Goal: Task Accomplishment & Management: Manage account settings

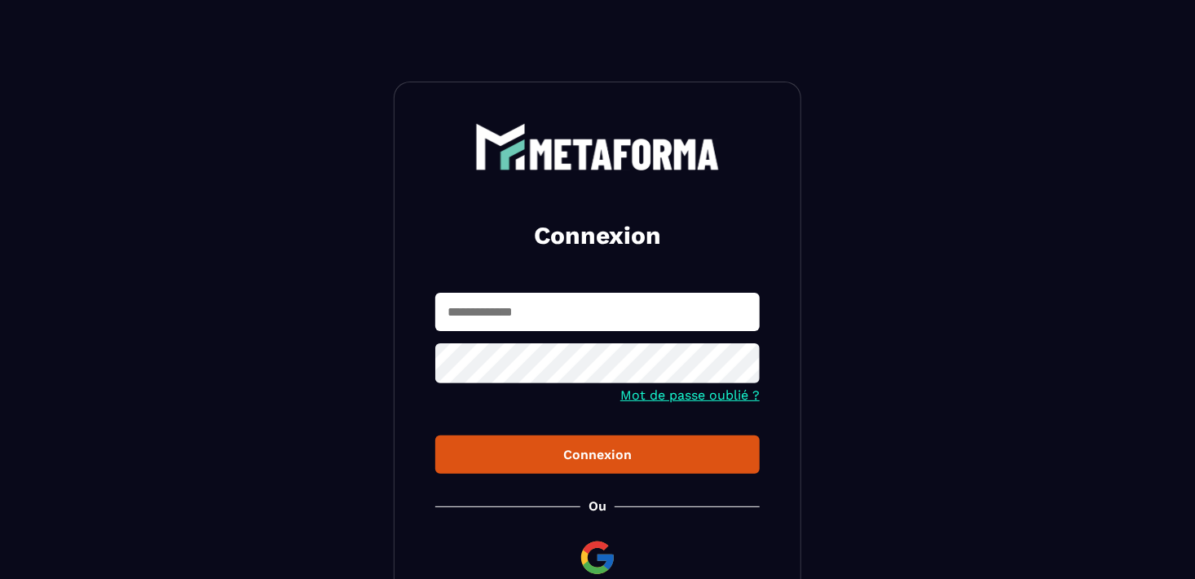
click at [559, 315] on input "text" at bounding box center [597, 312] width 324 height 38
paste input "**********"
type input "**********"
click at [738, 364] on icon at bounding box center [742, 365] width 18 height 15
click at [596, 455] on div "Connexion" at bounding box center [597, 454] width 298 height 15
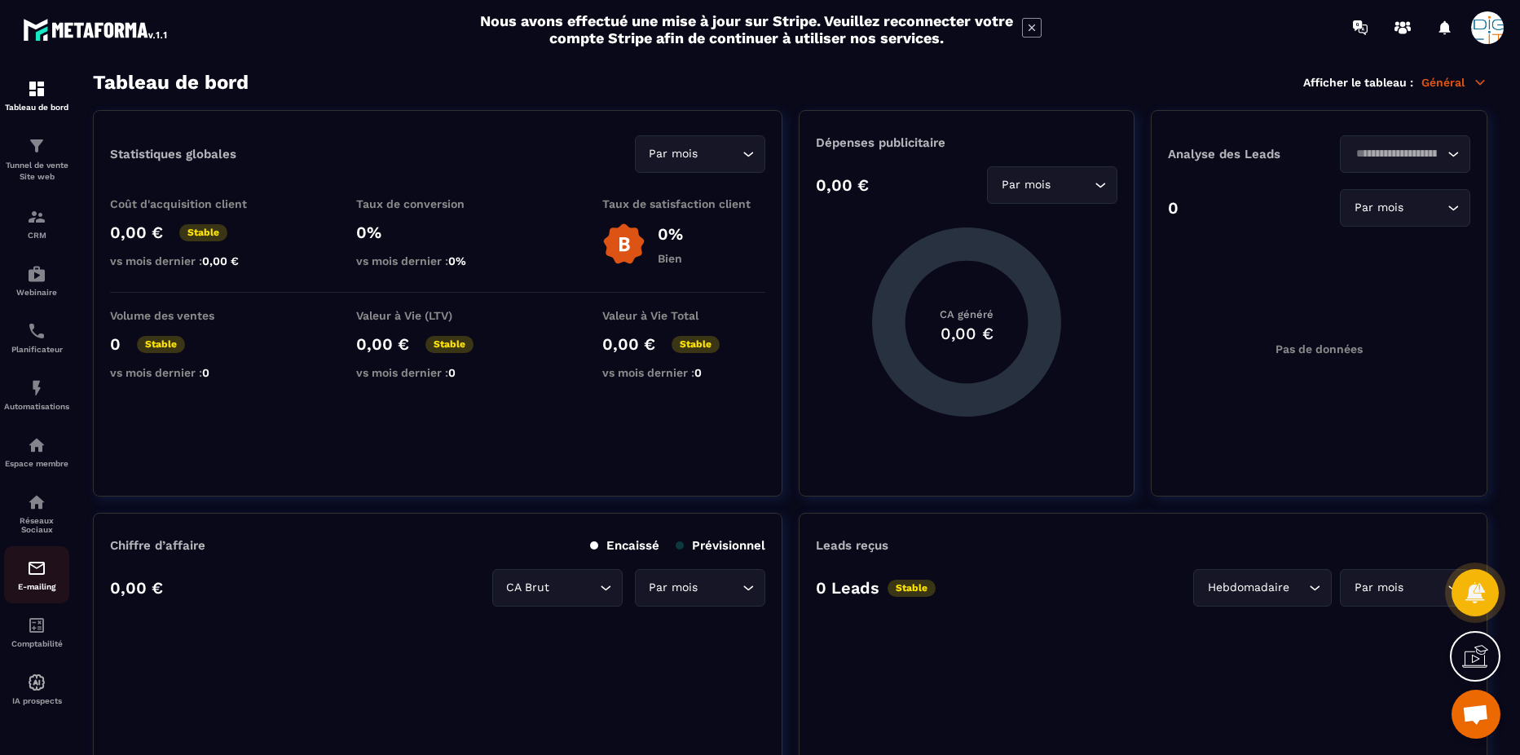
click at [44, 568] on img at bounding box center [37, 568] width 20 height 20
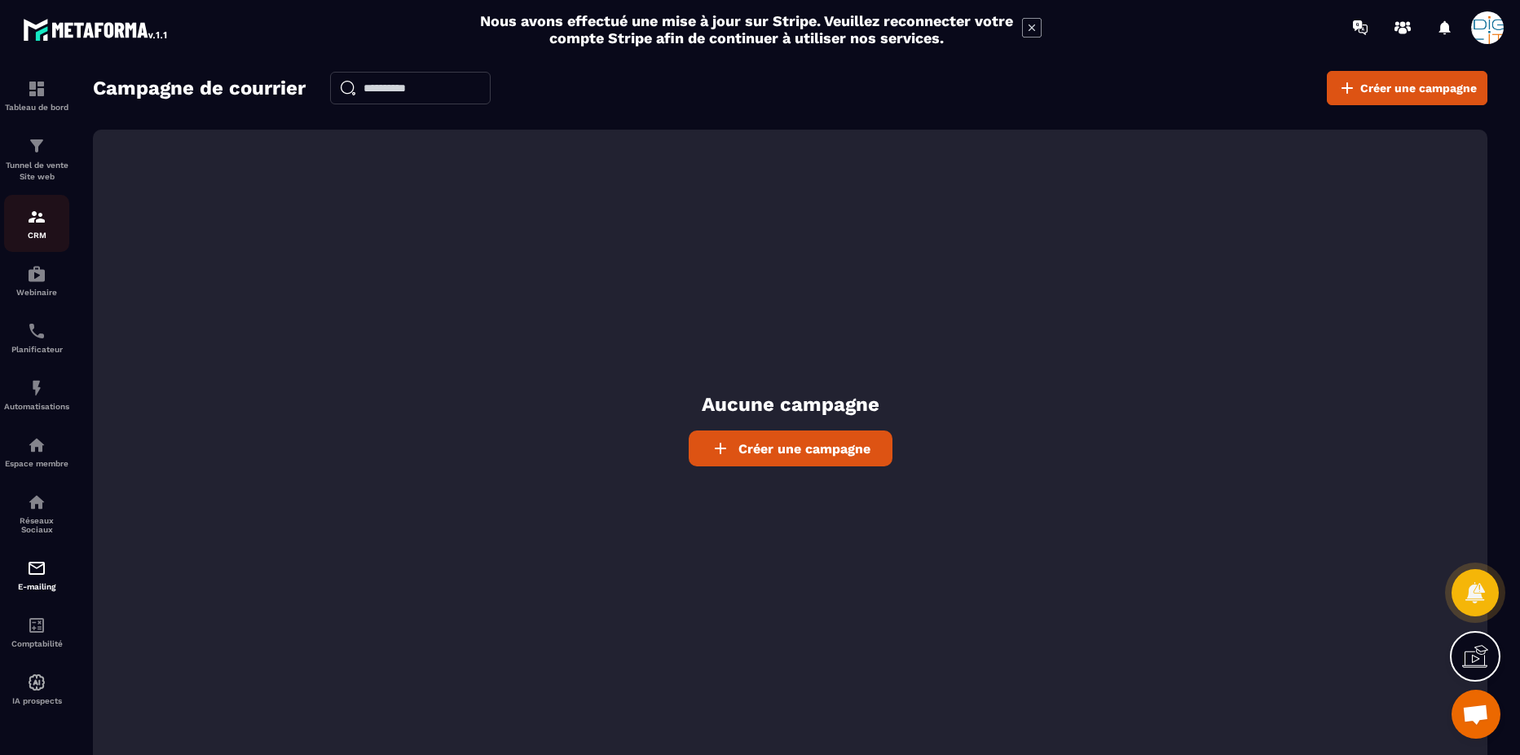
click at [33, 209] on img at bounding box center [37, 217] width 20 height 20
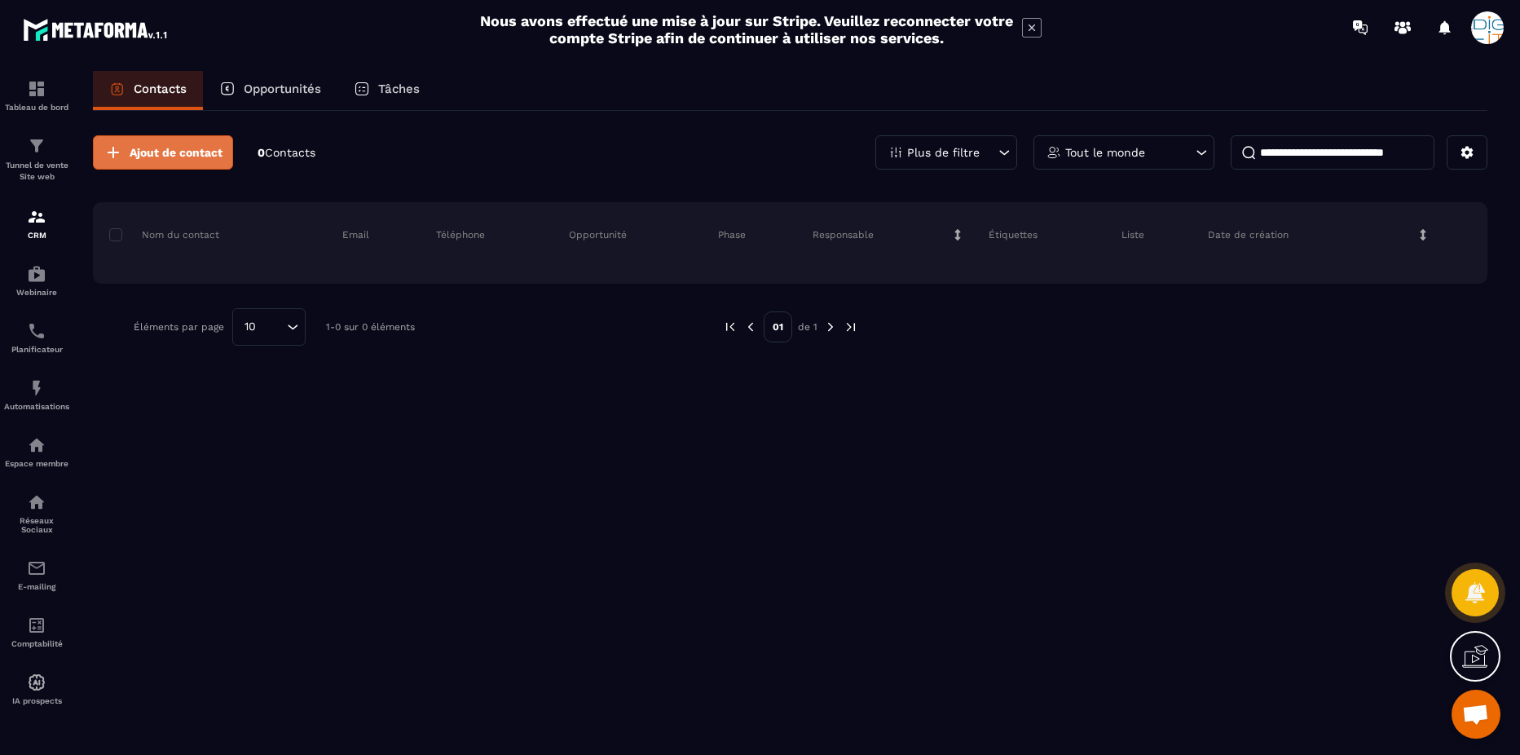
click at [142, 152] on span "Ajout de contact" at bounding box center [176, 152] width 93 height 16
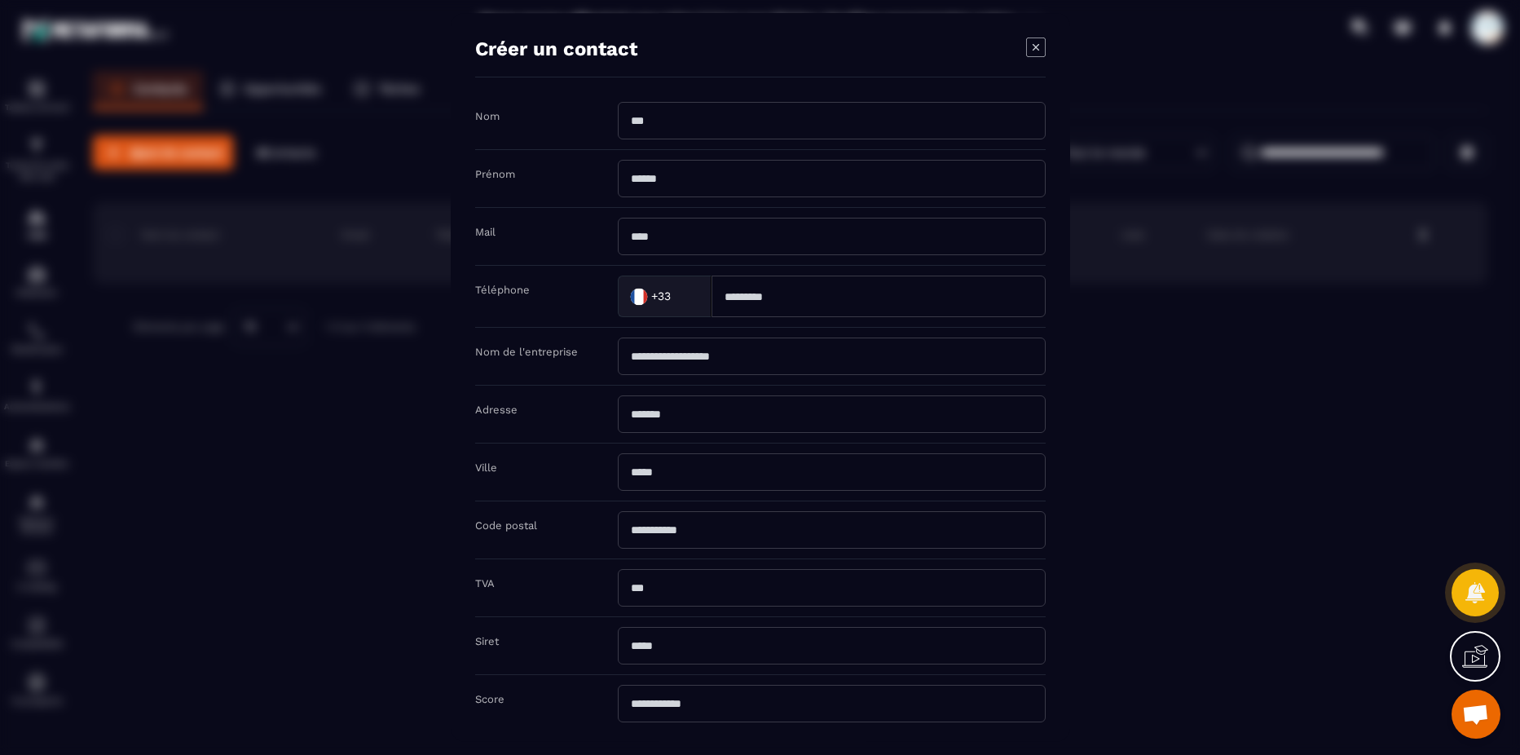
click at [1161, 313] on div "Modal window" at bounding box center [760, 377] width 1520 height 755
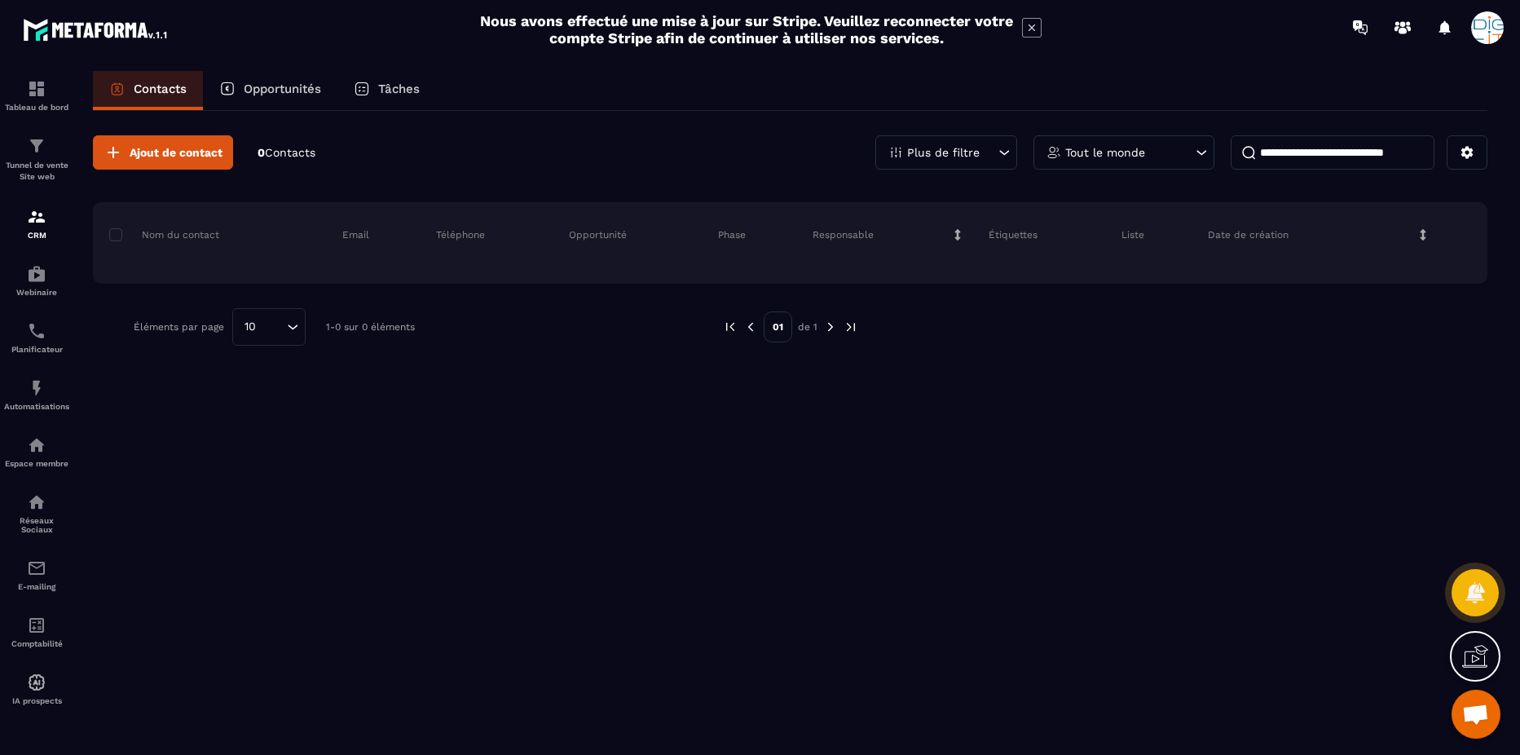
click at [1033, 28] on icon at bounding box center [1032, 28] width 20 height 20
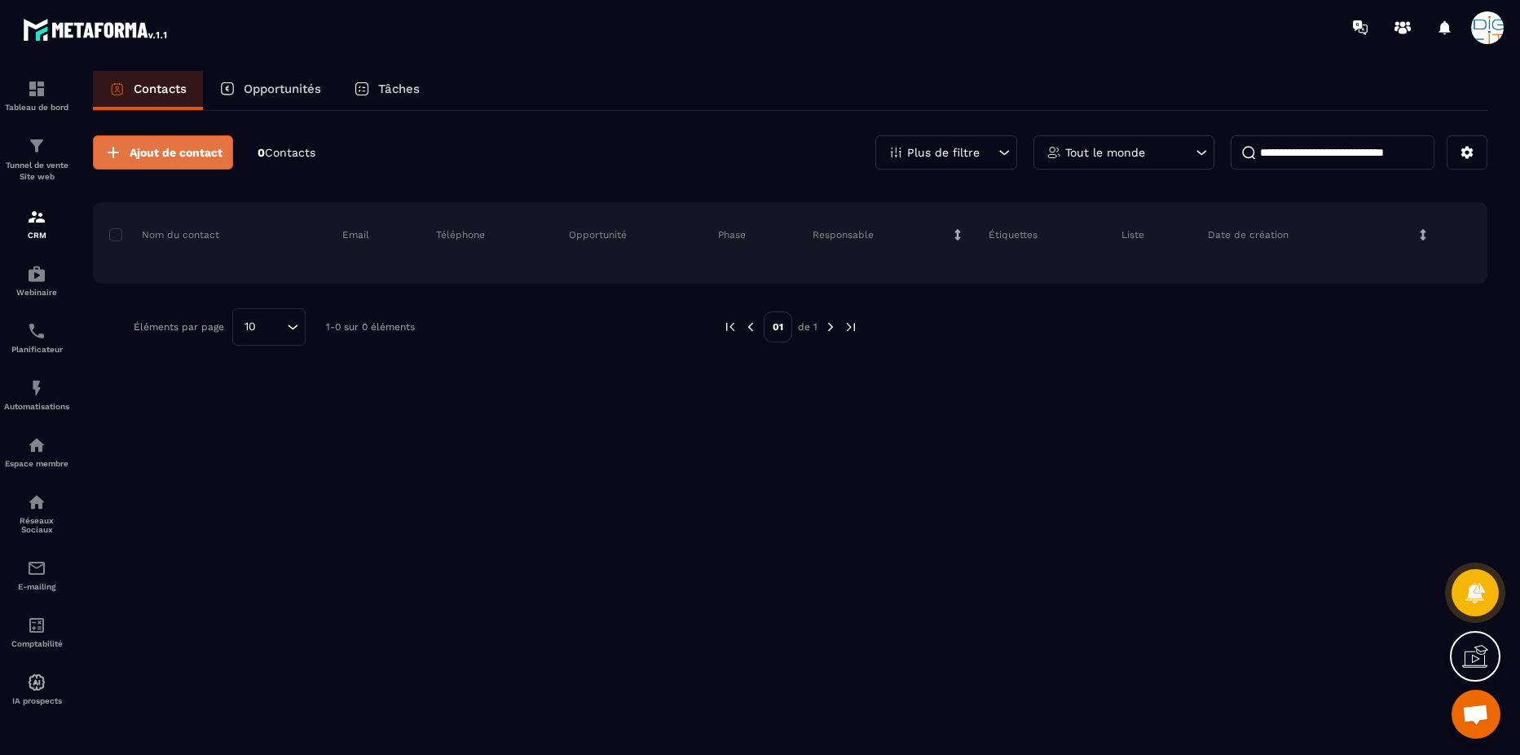
click at [141, 153] on span "Ajout de contact" at bounding box center [176, 152] width 93 height 16
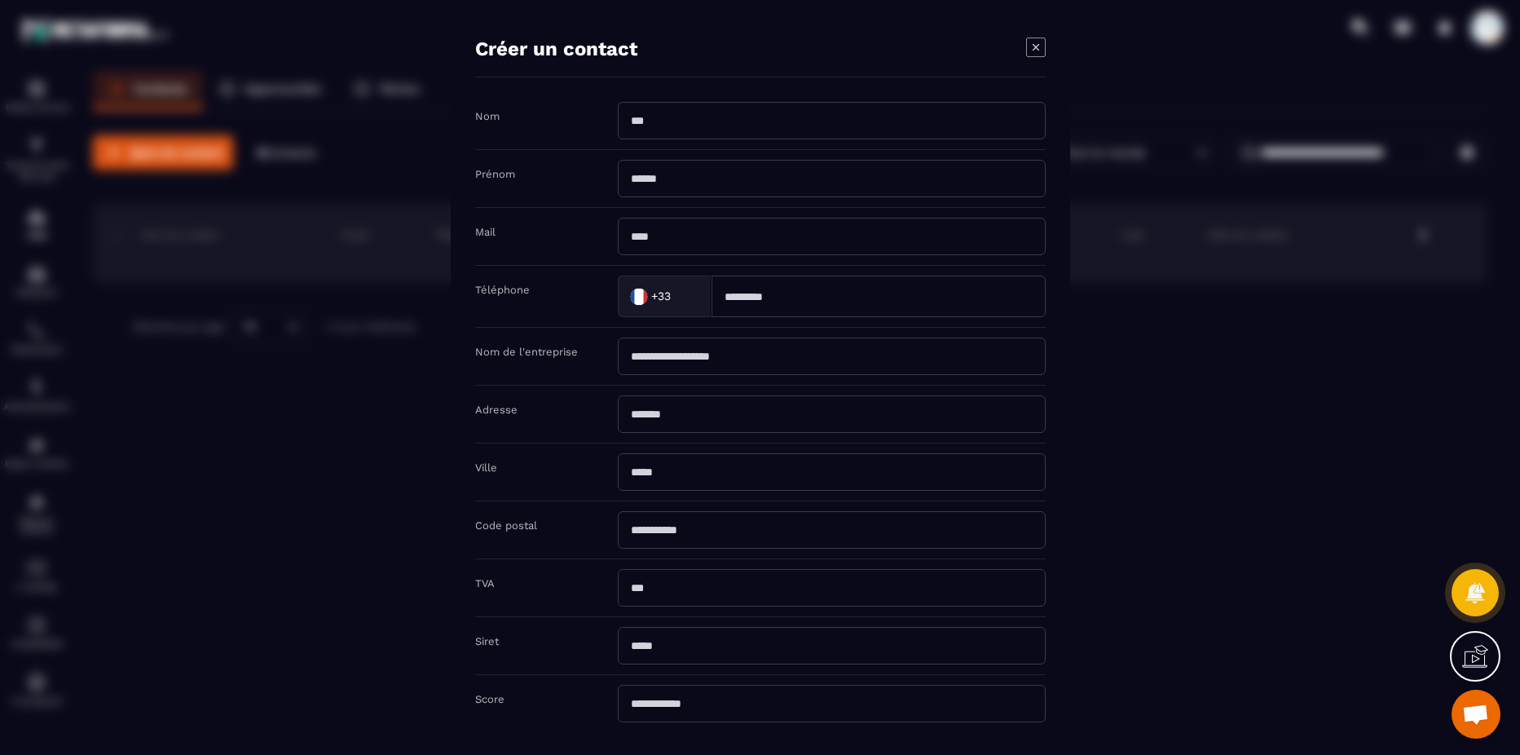
click at [1036, 41] on icon "Modal window" at bounding box center [1036, 47] width 20 height 20
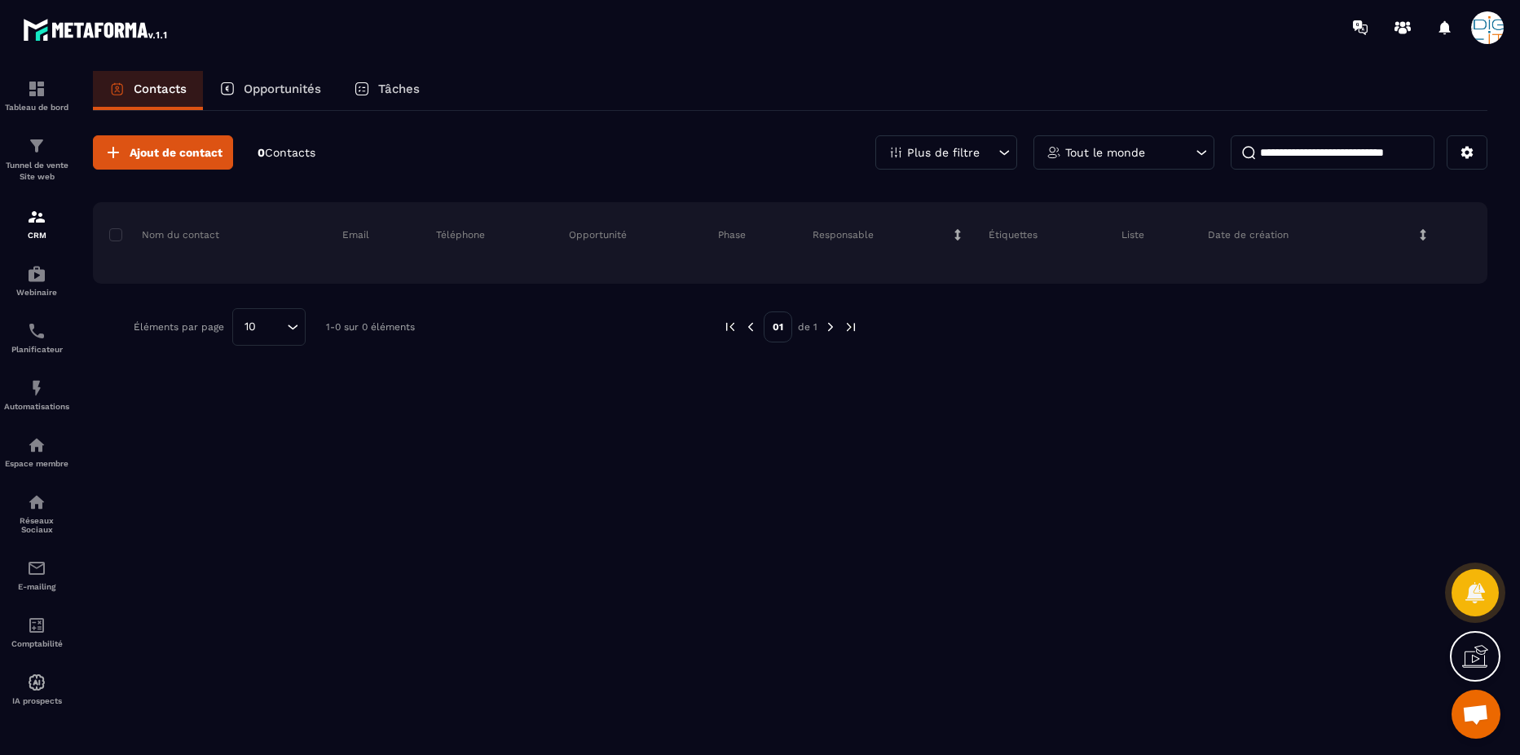
click at [1009, 150] on icon at bounding box center [1004, 152] width 16 height 16
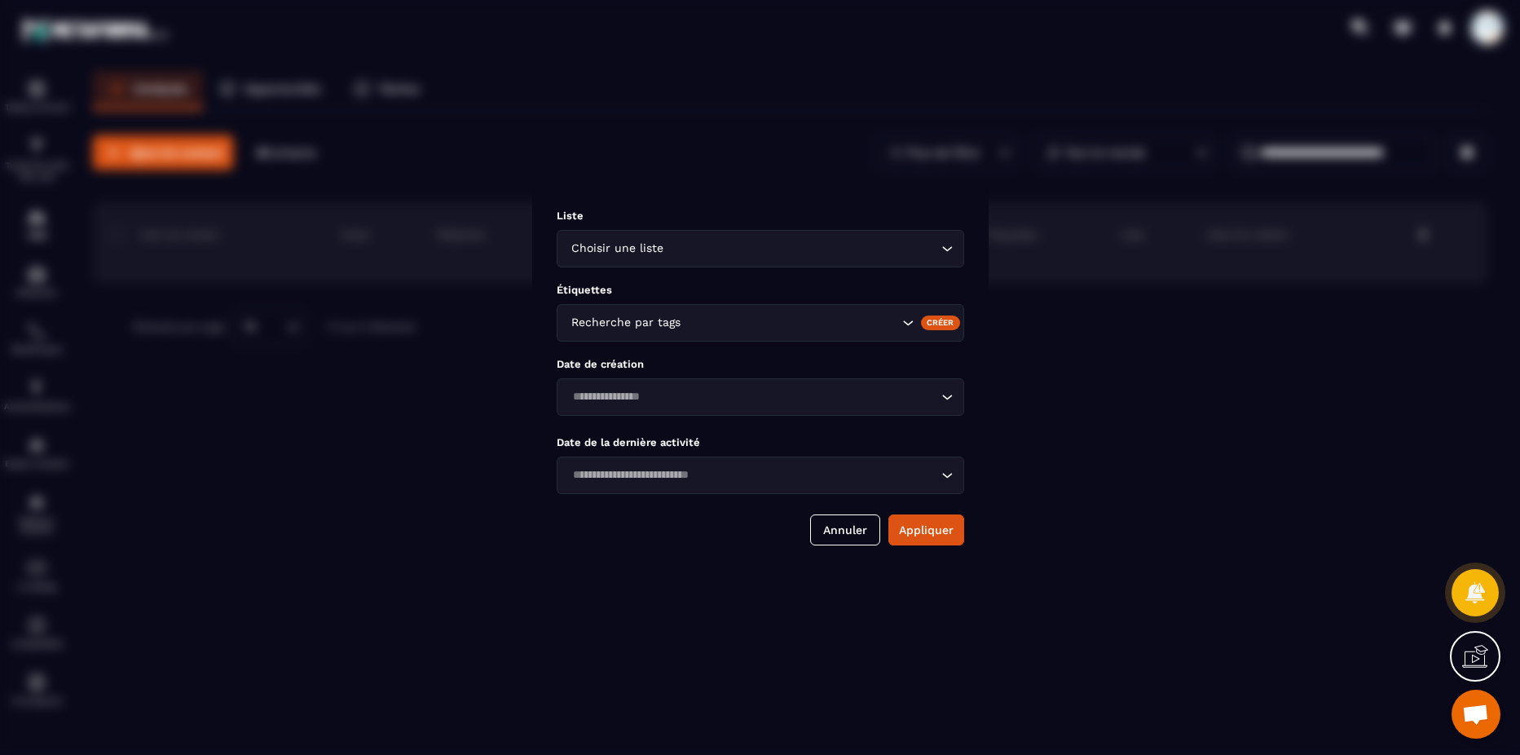
click at [1009, 150] on div "Modal window" at bounding box center [760, 377] width 1520 height 755
click at [803, 134] on div "Modal window" at bounding box center [760, 377] width 1520 height 755
click at [847, 525] on button "Annuler" at bounding box center [845, 529] width 70 height 31
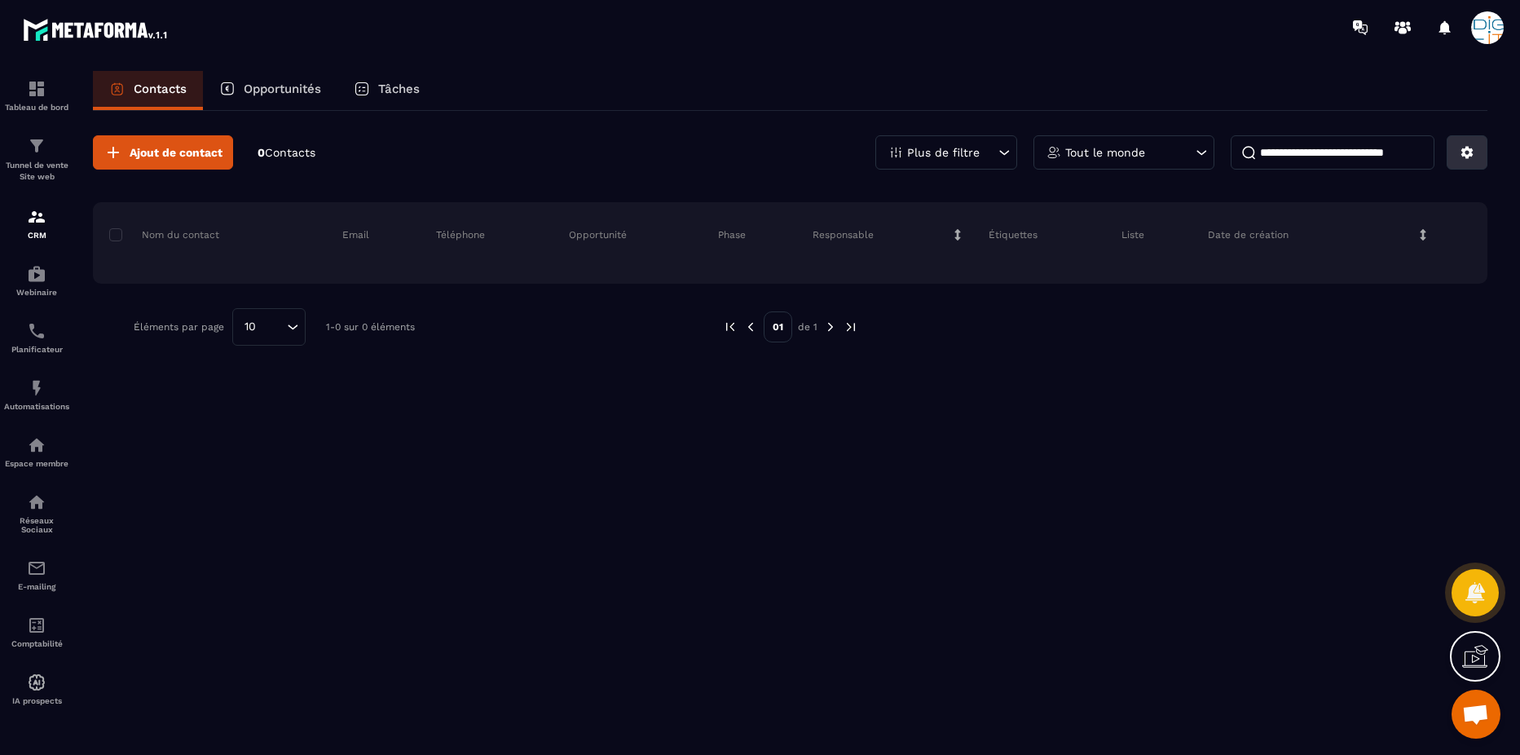
click at [1194, 156] on icon at bounding box center [1467, 153] width 12 height 12
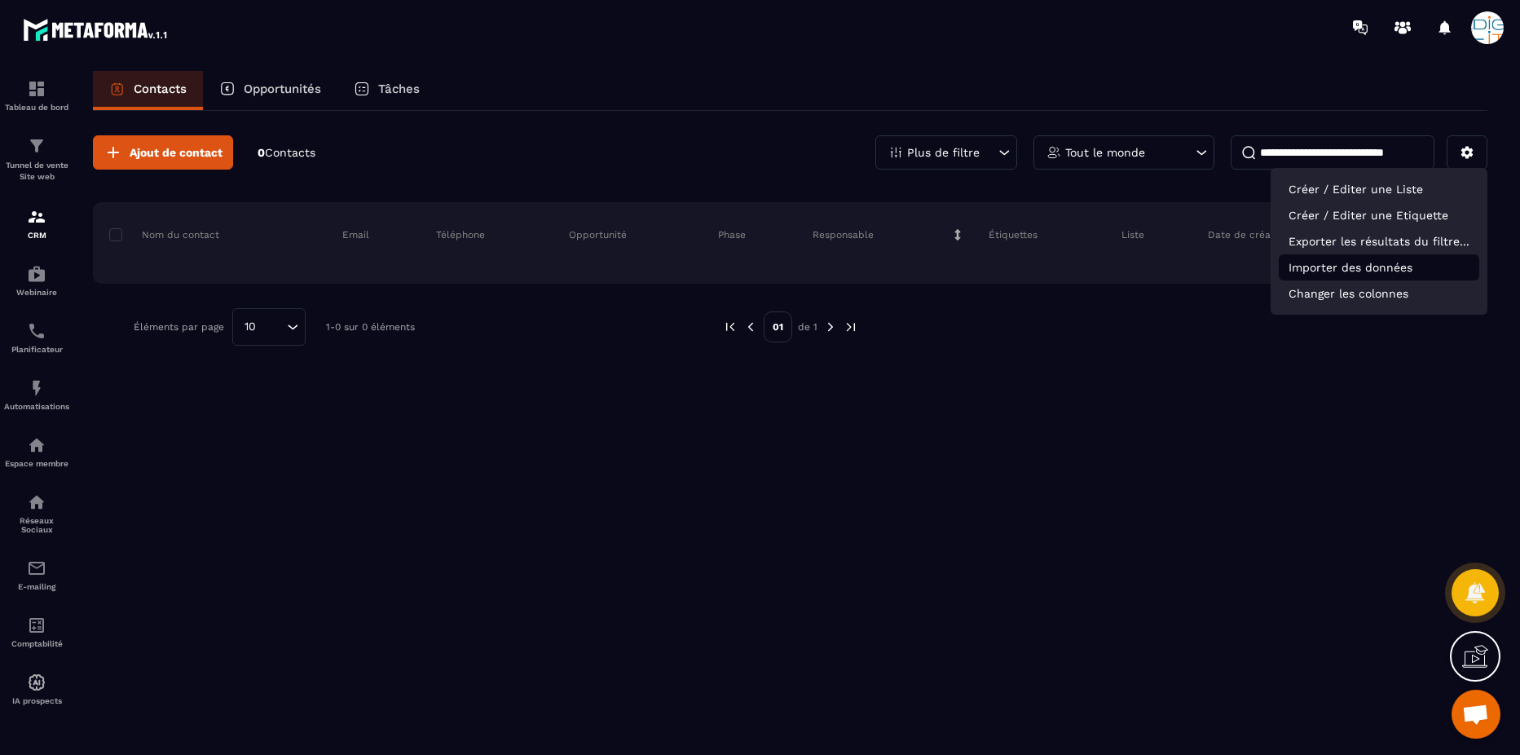
click at [1194, 272] on p "Importer des données" at bounding box center [1379, 267] width 200 height 26
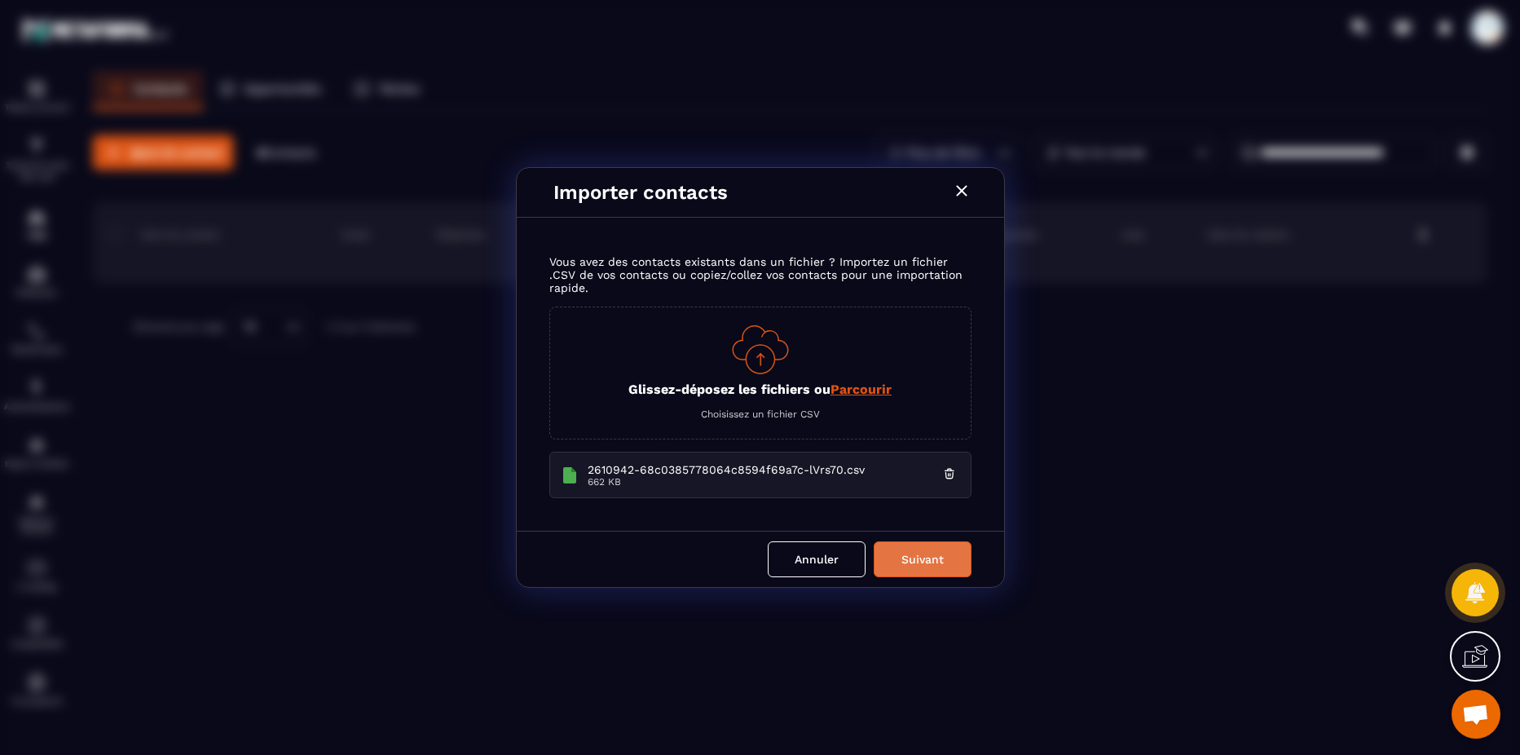
click at [946, 564] on button "Suivant" at bounding box center [923, 559] width 98 height 36
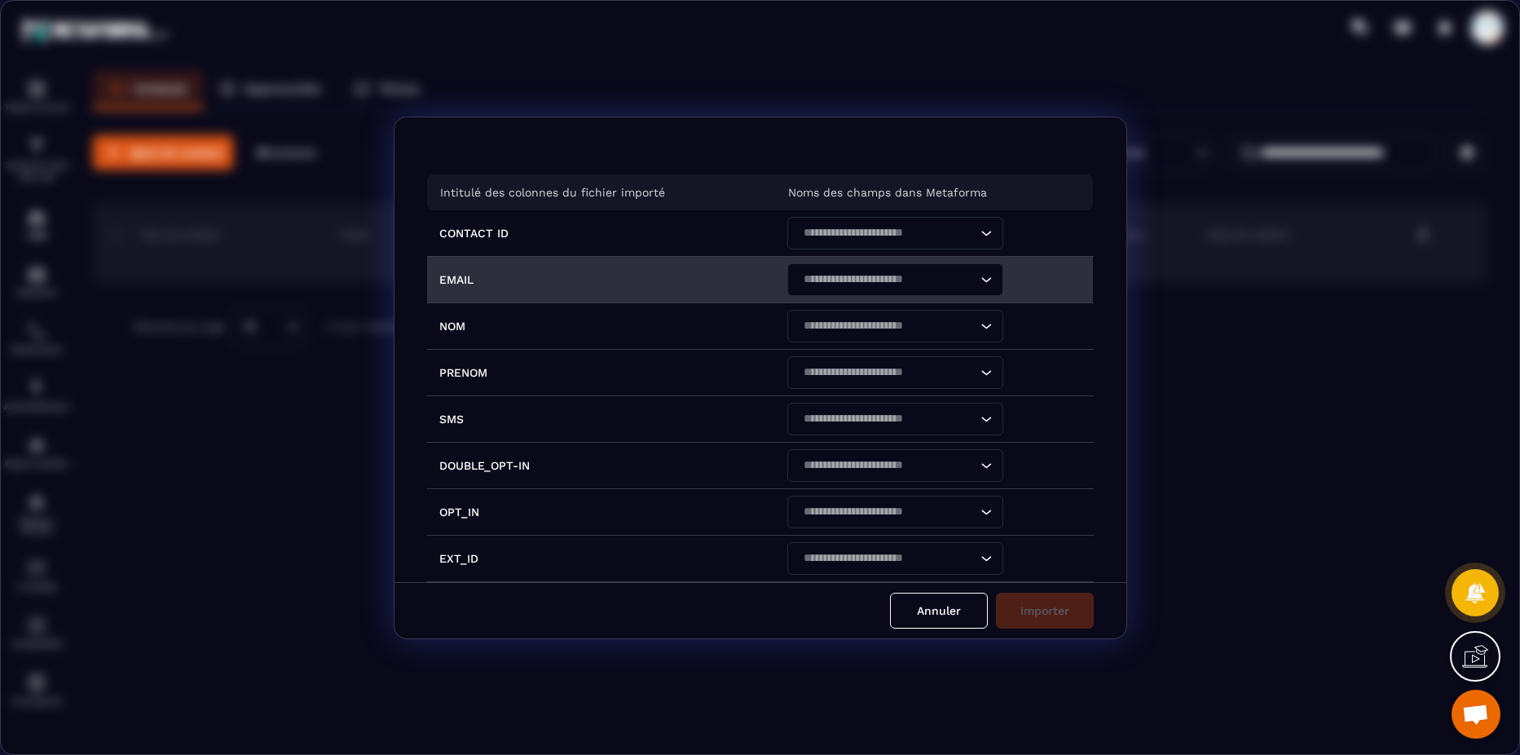
click at [941, 280] on input "Search for option" at bounding box center [887, 280] width 178 height 18
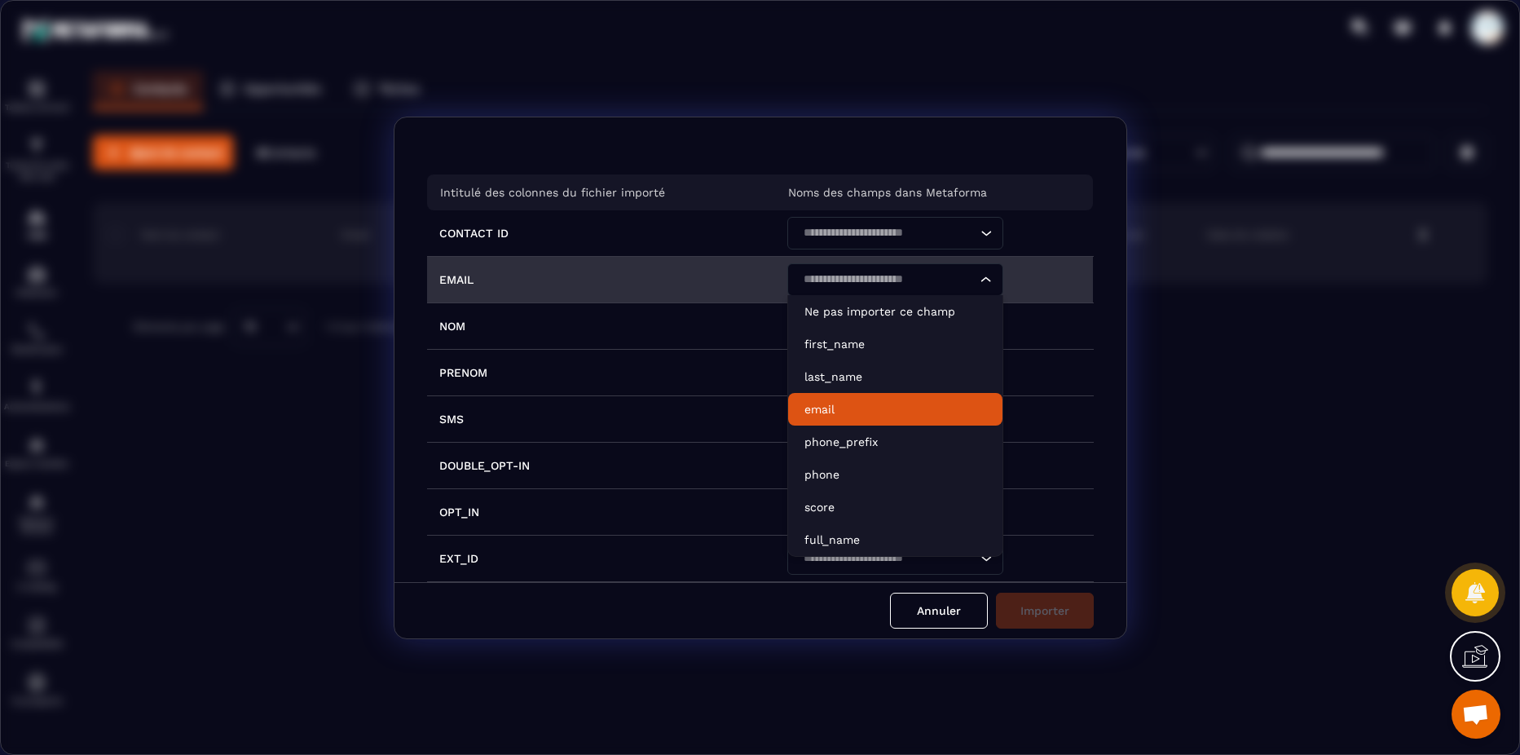
click at [858, 408] on p "email" at bounding box center [895, 409] width 182 height 16
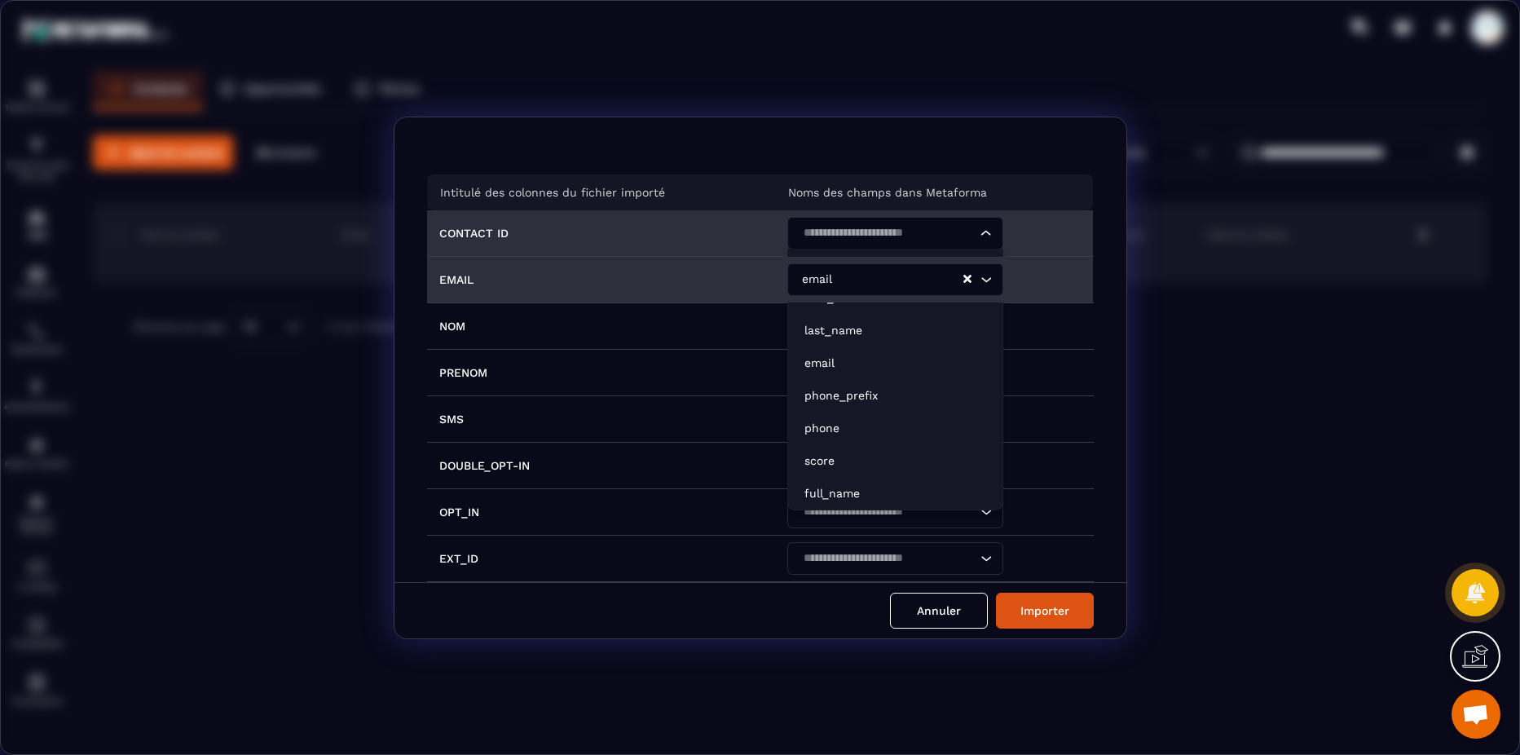
click at [945, 237] on input "Search for option" at bounding box center [887, 233] width 178 height 18
click at [930, 263] on p "Ne pas importer ce champ" at bounding box center [895, 265] width 182 height 16
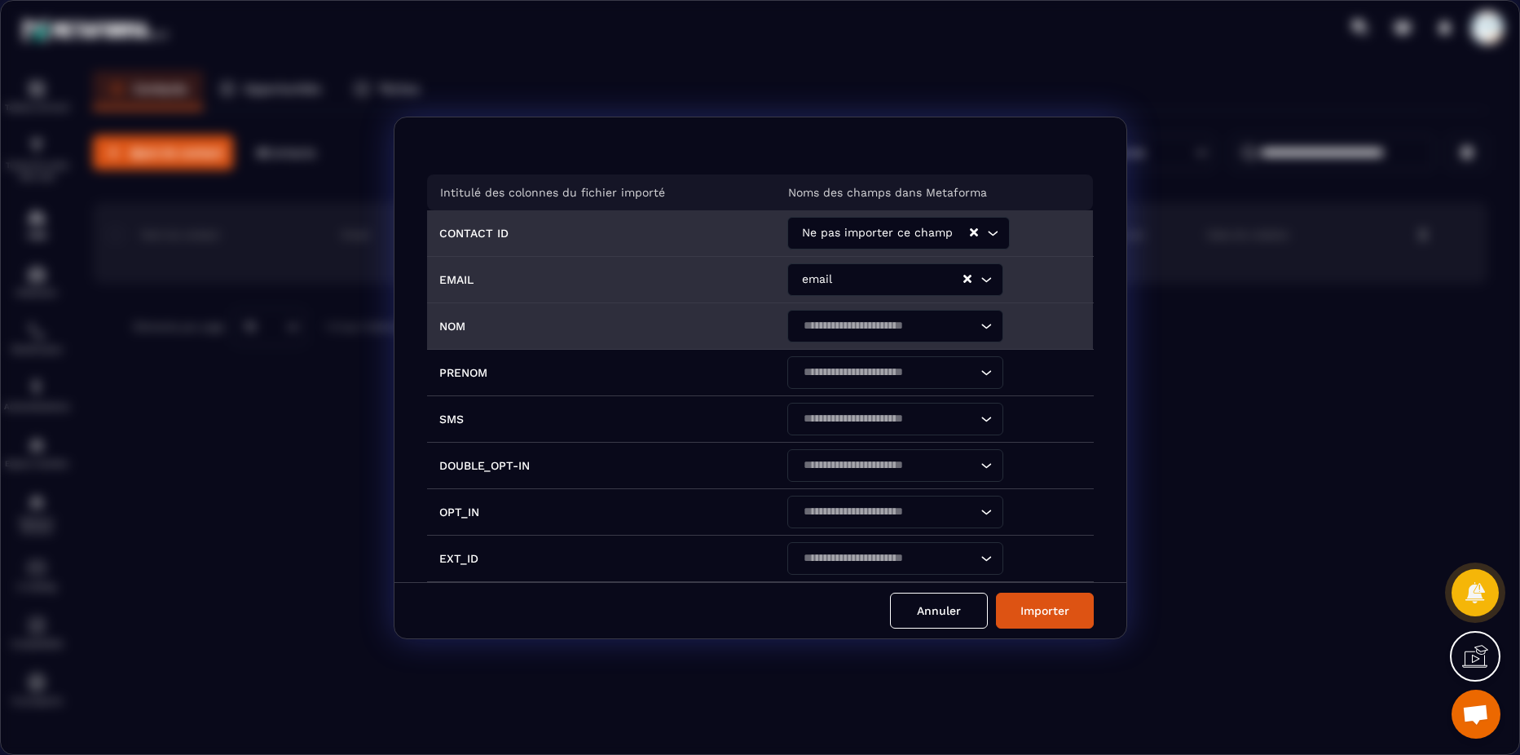
click at [909, 326] on input "Search for option" at bounding box center [887, 326] width 178 height 18
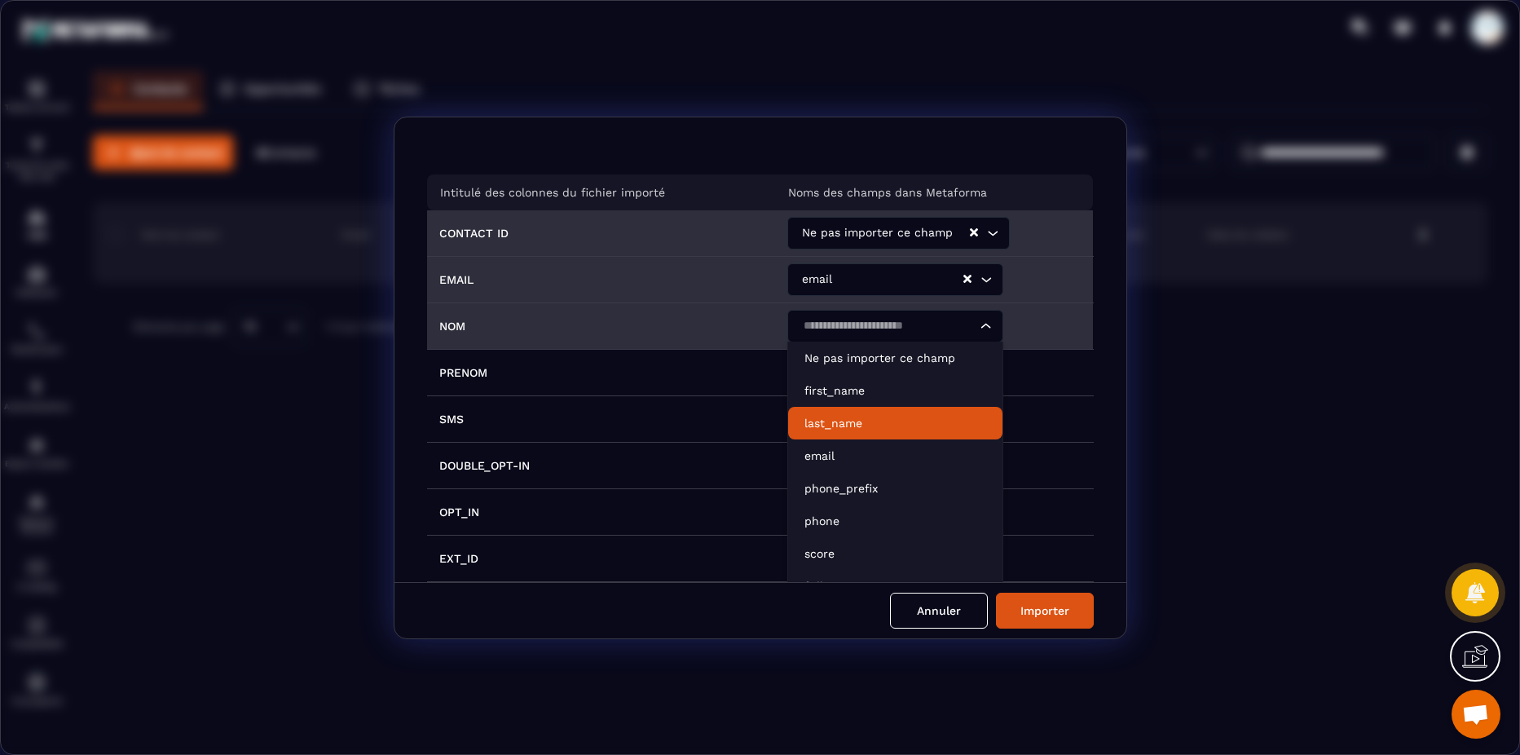
click at [854, 423] on p "last_name" at bounding box center [895, 423] width 182 height 16
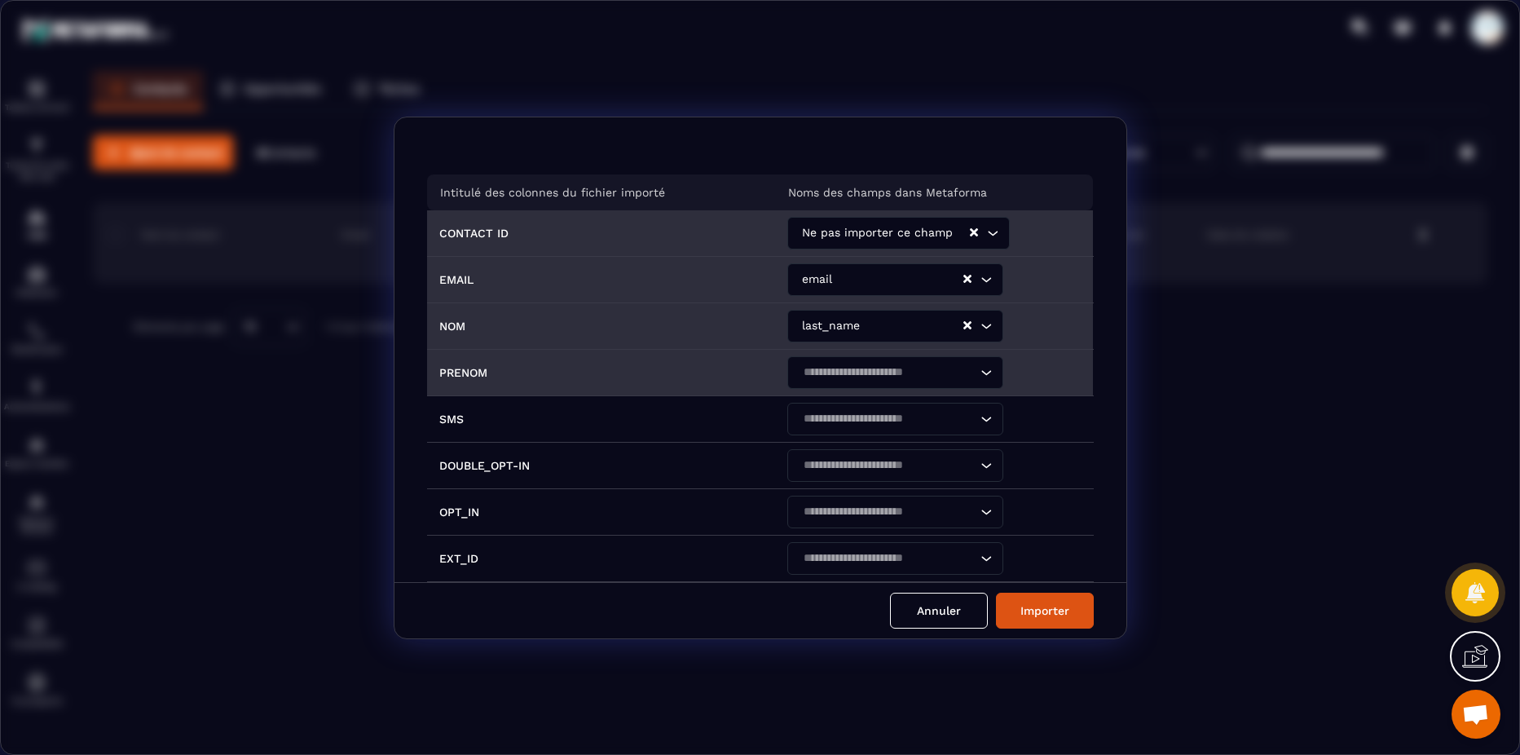
click at [869, 372] on input "Search for option" at bounding box center [887, 372] width 178 height 18
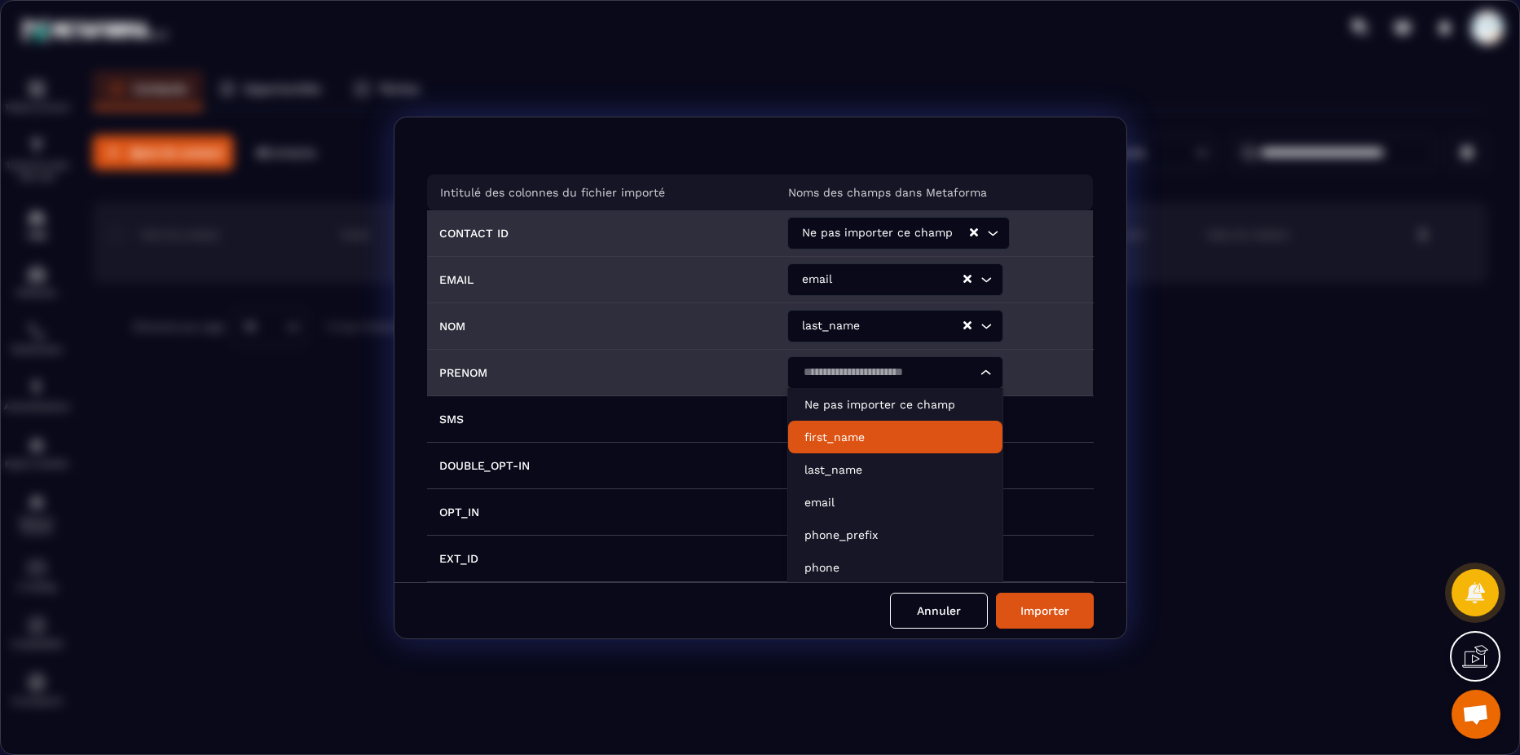
click at [848, 447] on li "first_name" at bounding box center [895, 437] width 214 height 33
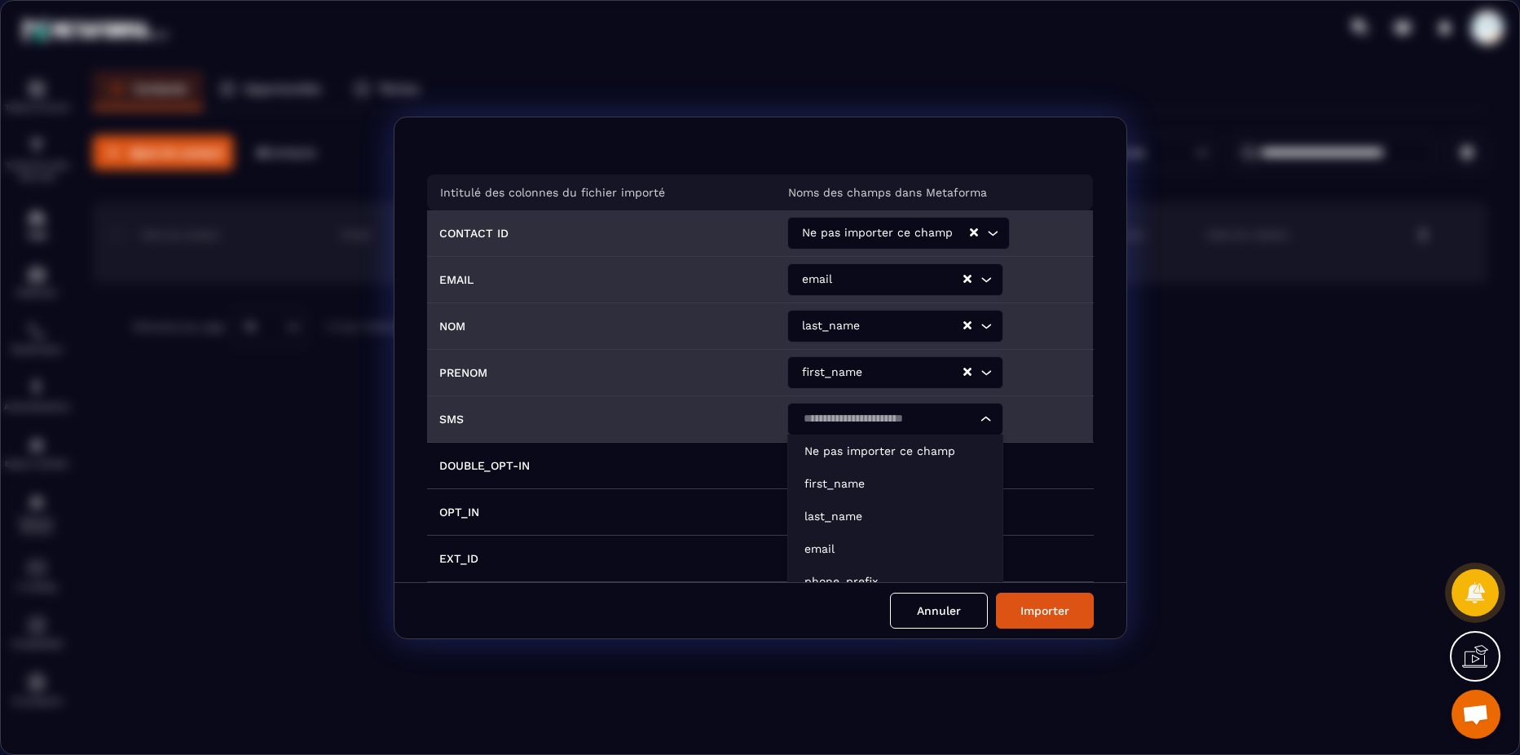
click at [878, 417] on input "Search for option" at bounding box center [887, 419] width 178 height 18
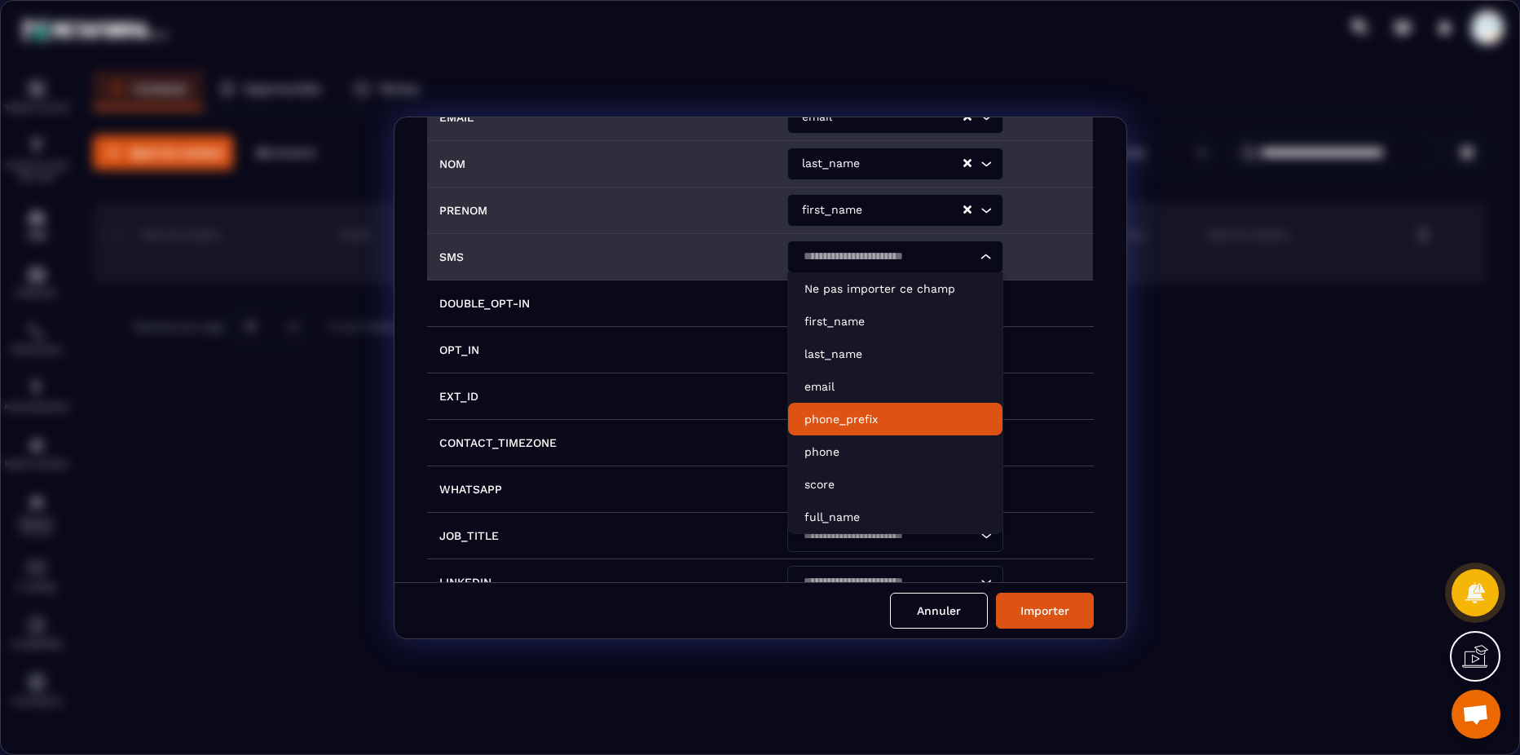
scroll to position [163, 0]
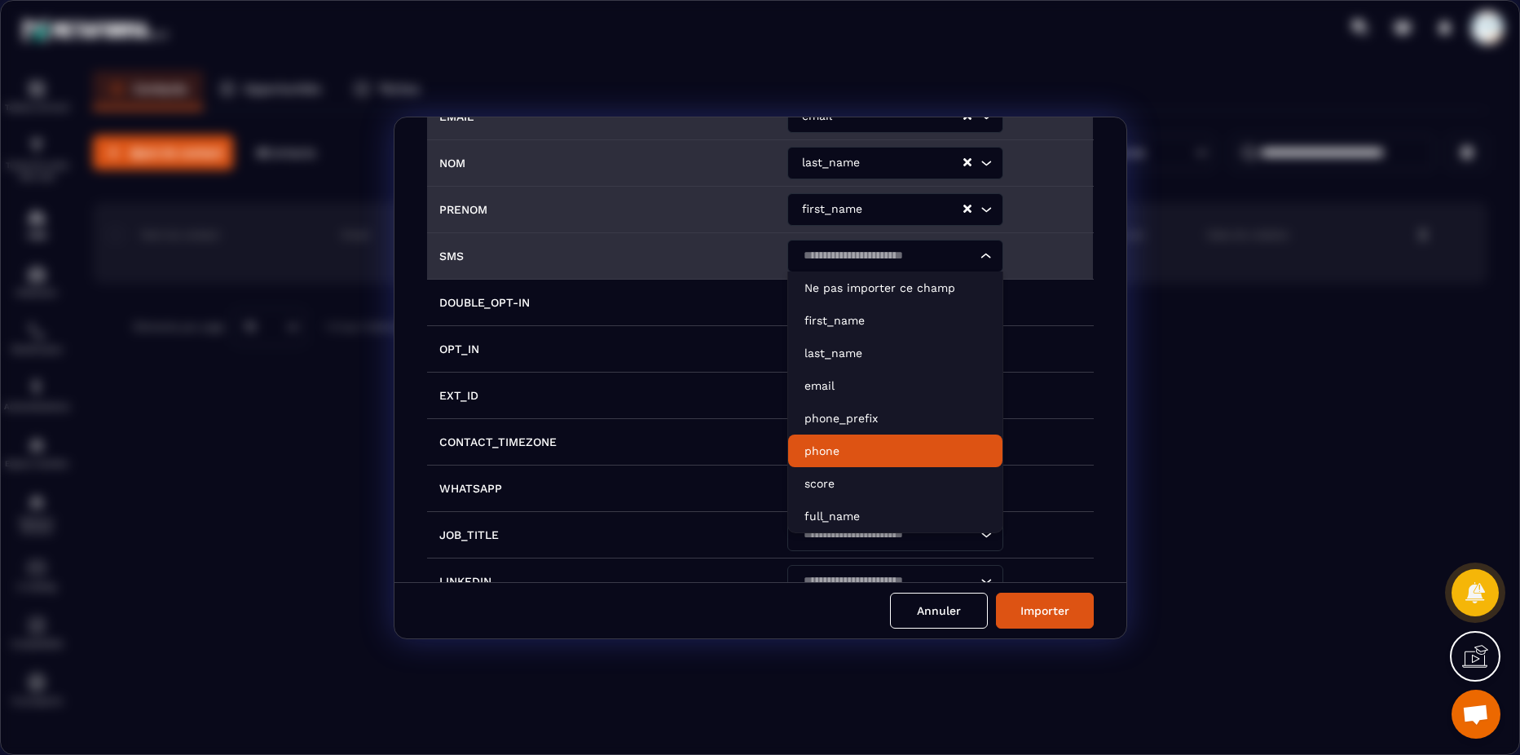
click at [866, 449] on p "phone" at bounding box center [895, 451] width 182 height 16
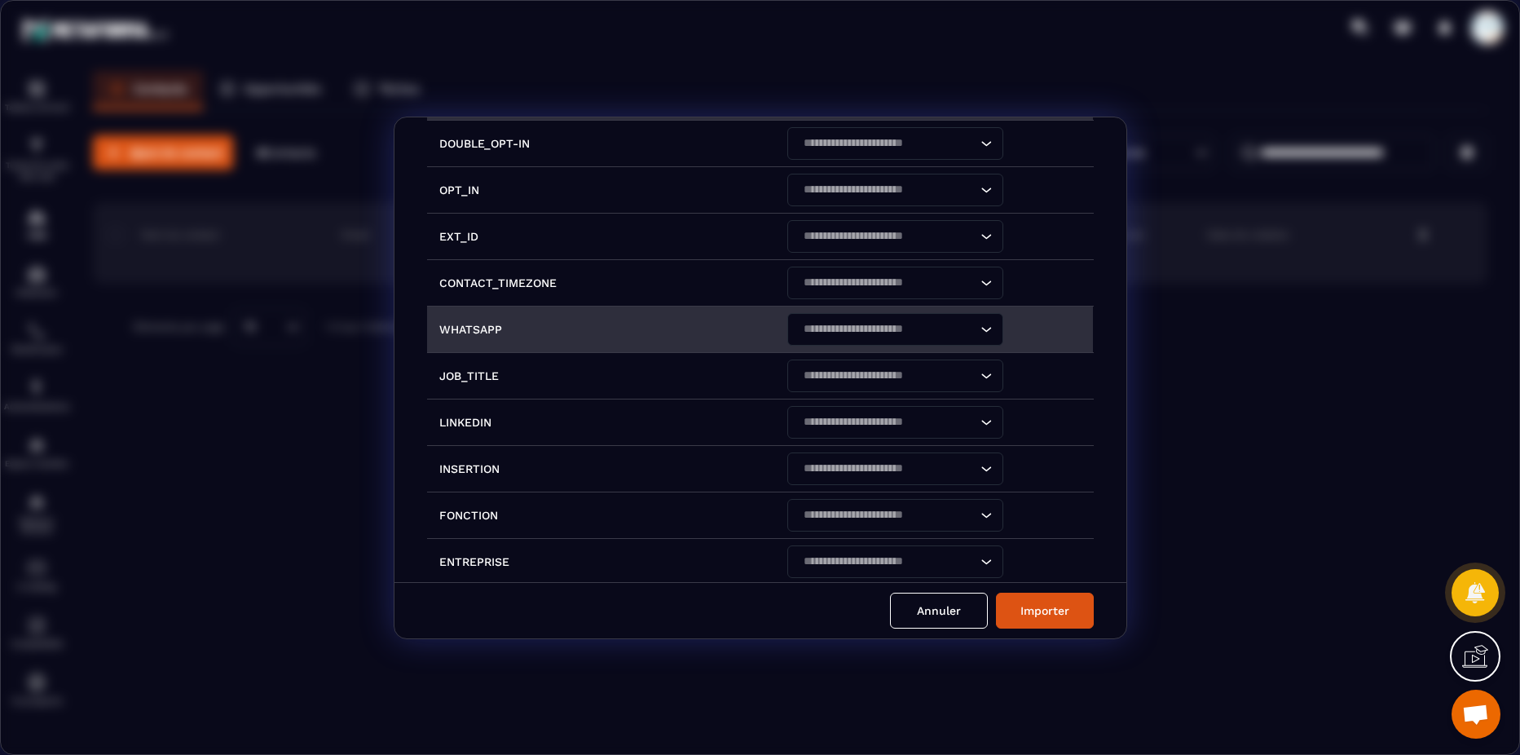
scroll to position [326, 0]
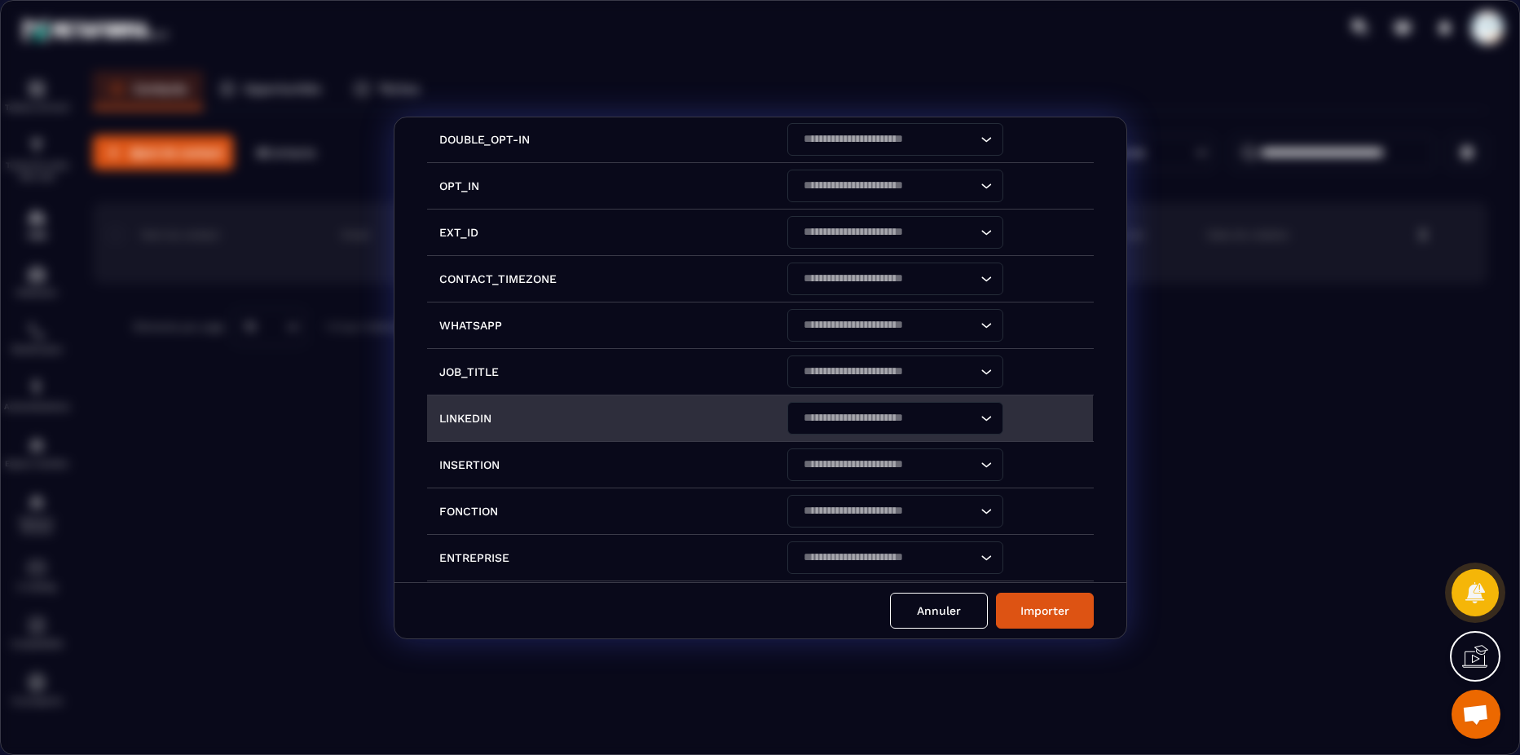
click at [944, 411] on input "Search for option" at bounding box center [887, 418] width 178 height 18
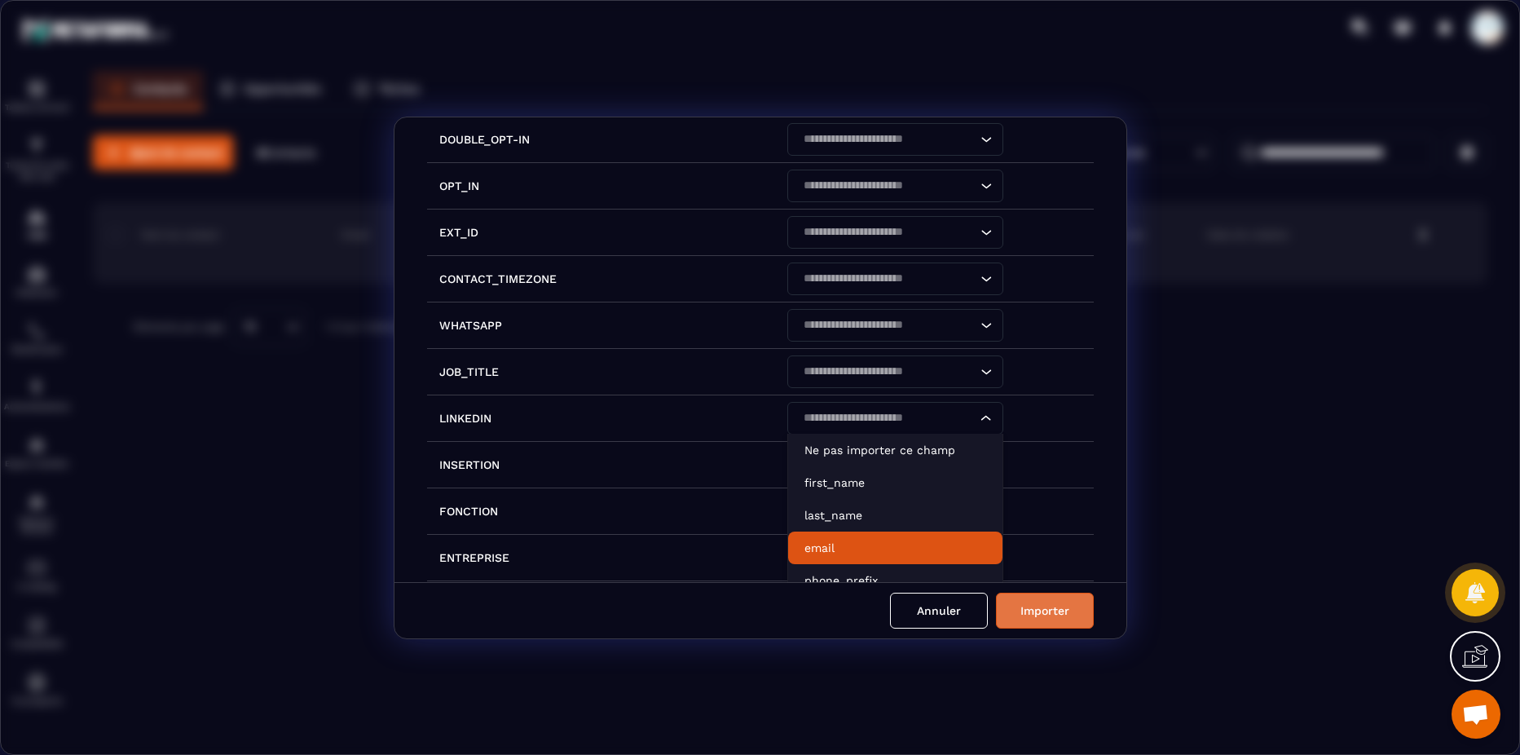
click at [1040, 578] on button "Importer" at bounding box center [1045, 611] width 98 height 36
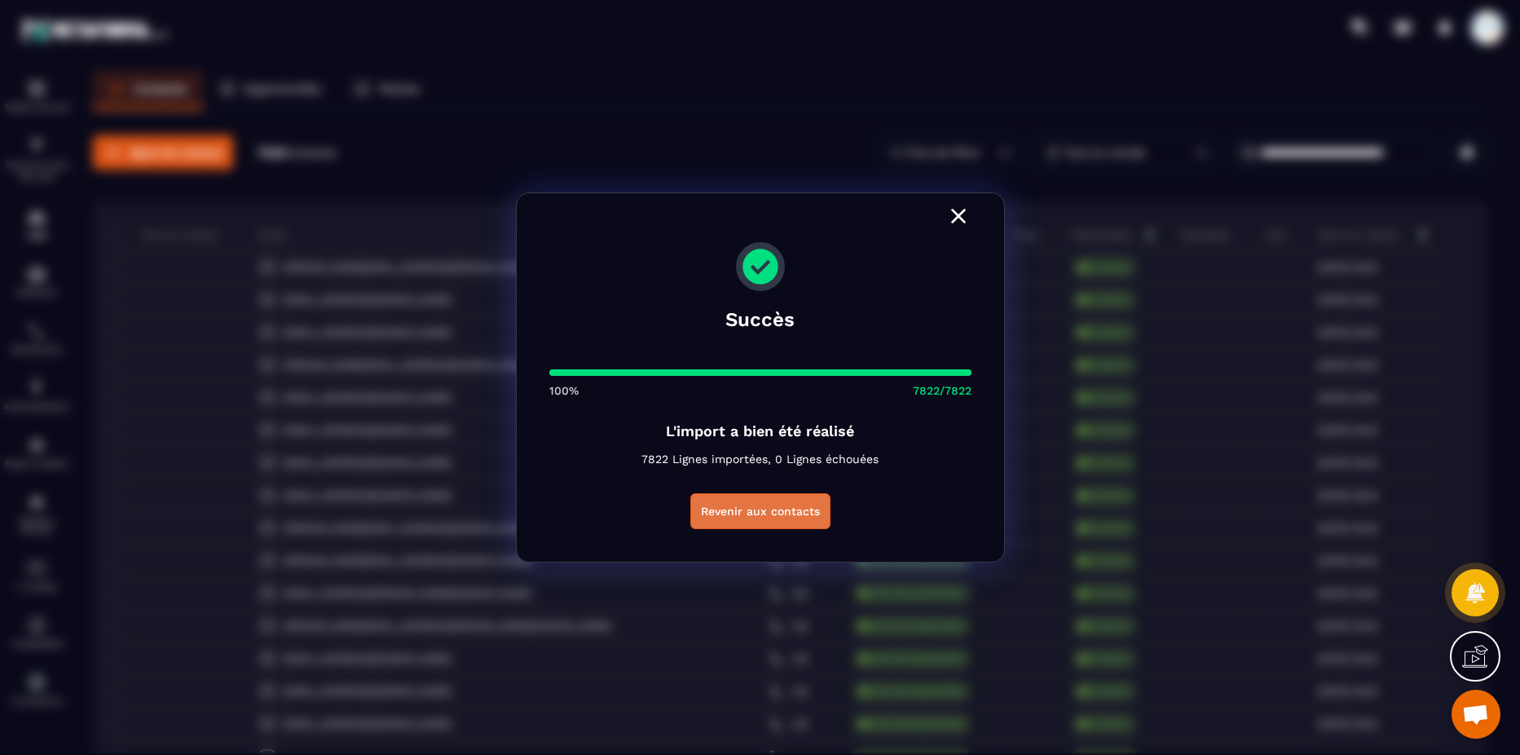
click at [766, 513] on button "Revenir aux contacts" at bounding box center [760, 511] width 140 height 36
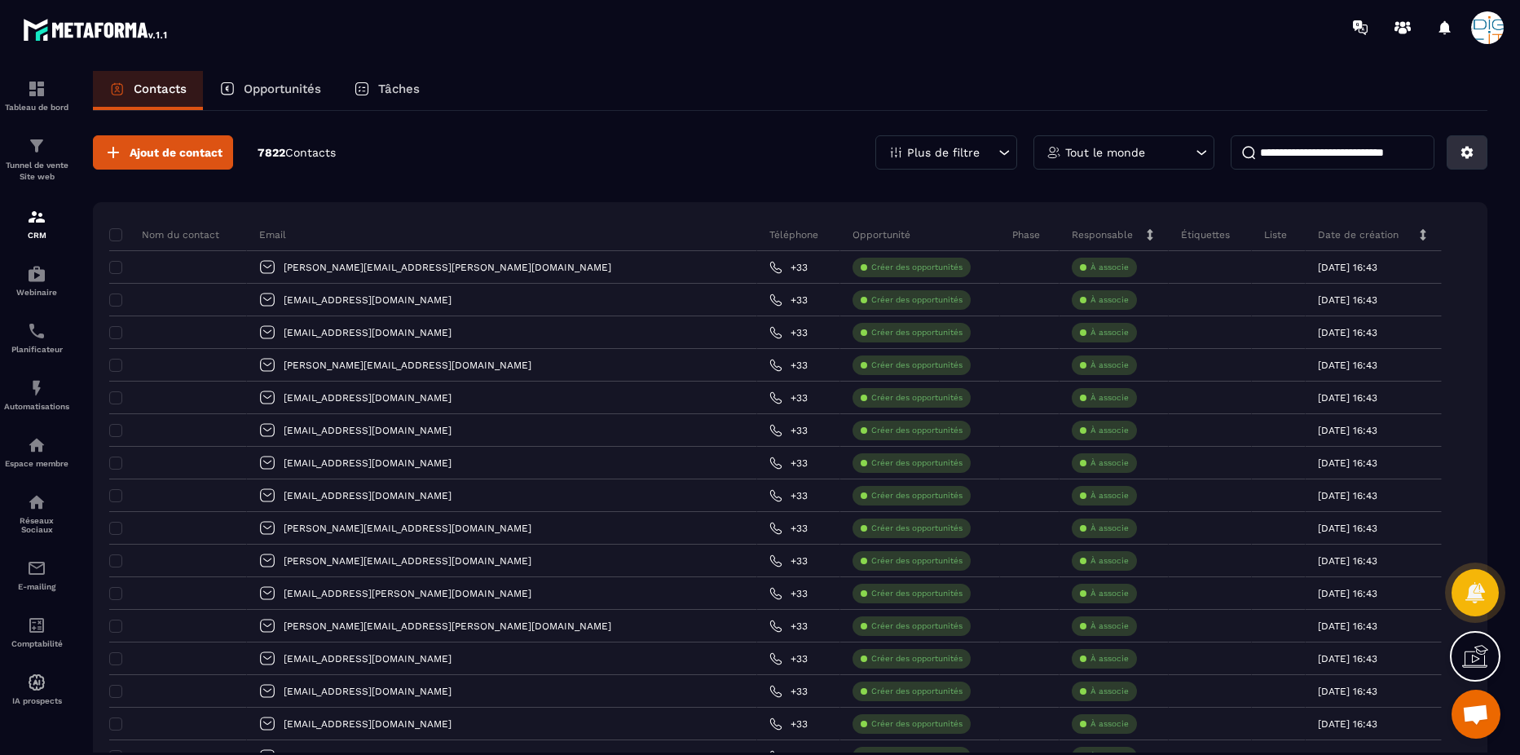
click at [1194, 159] on icon at bounding box center [1467, 152] width 15 height 15
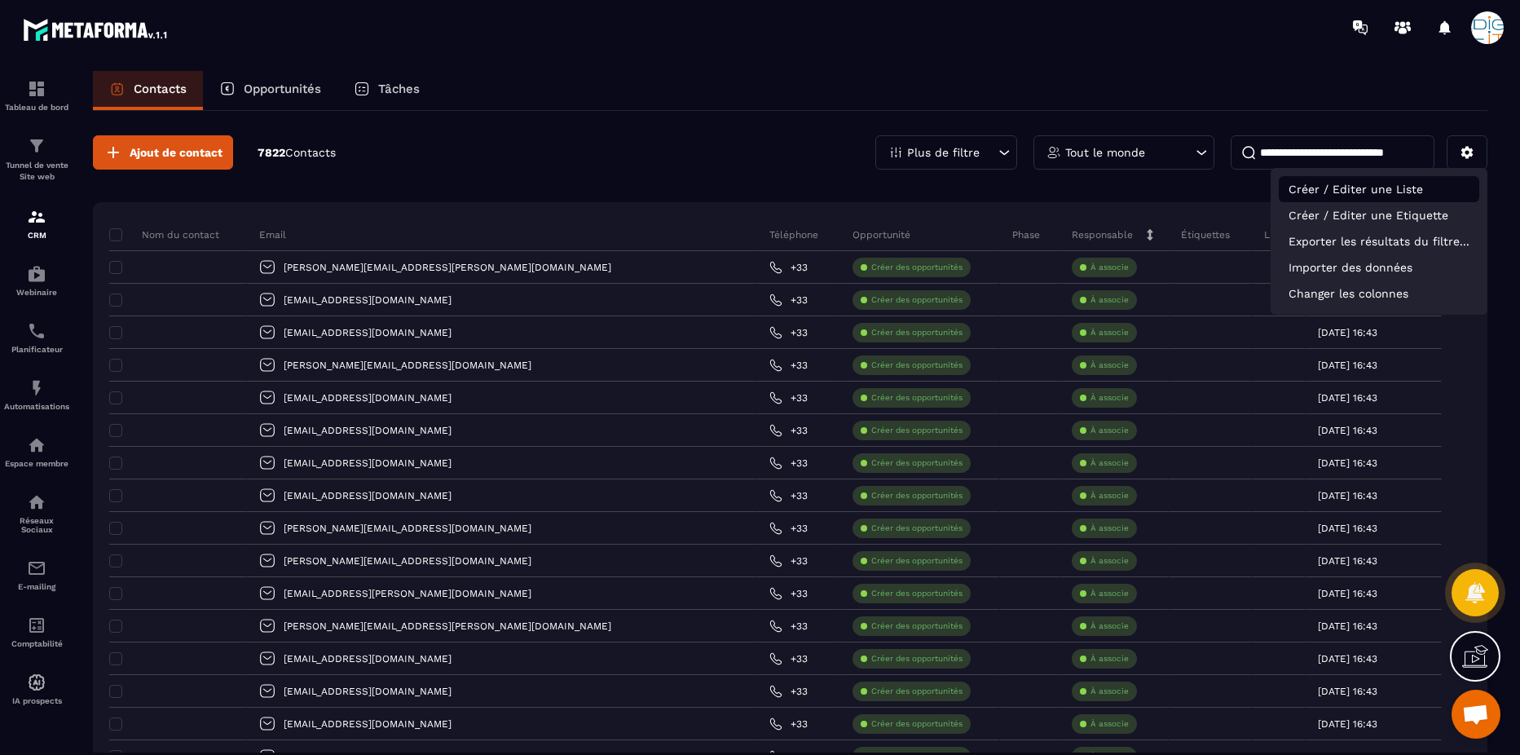
click at [1194, 188] on p "Créer / Editer une Liste" at bounding box center [1379, 189] width 200 height 26
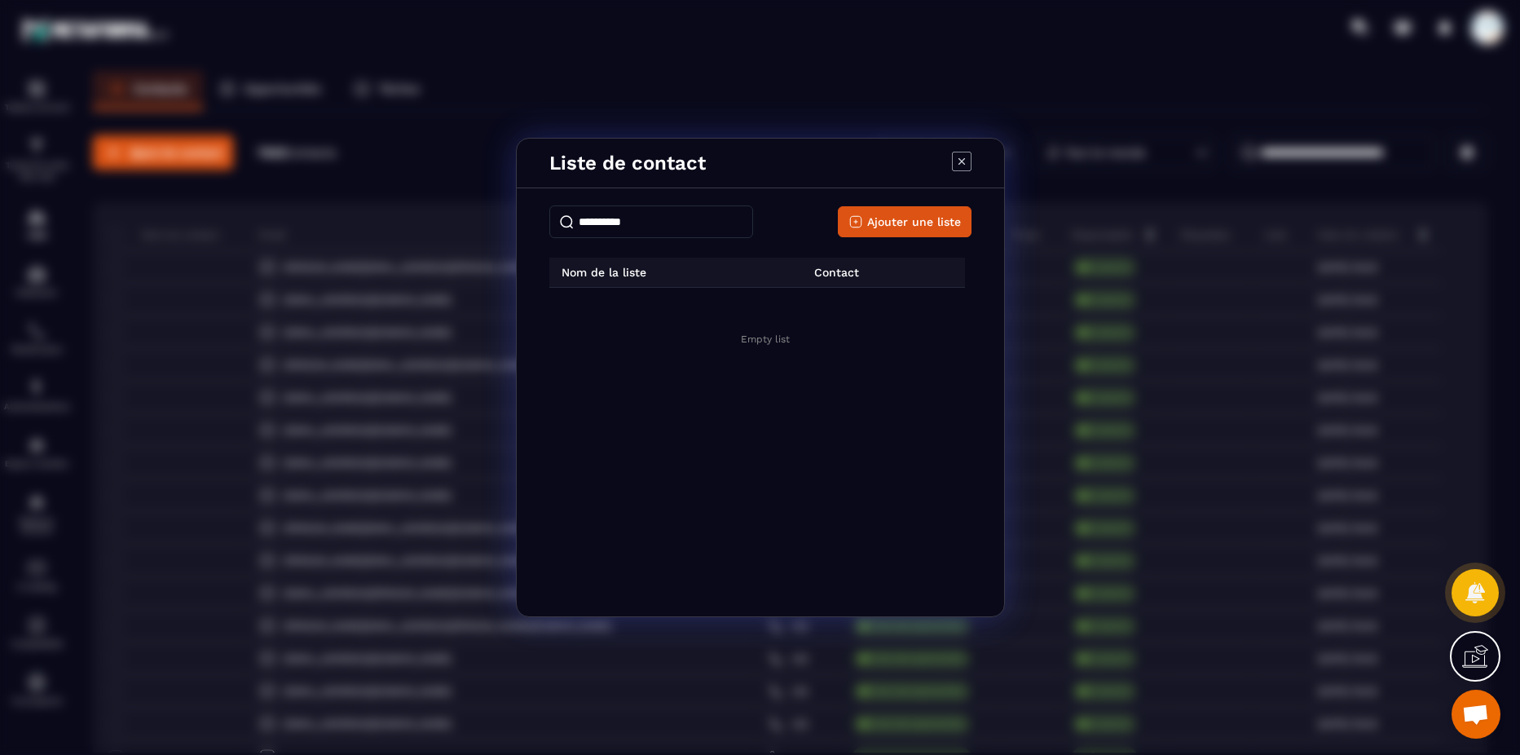
click at [668, 224] on input "Modal window" at bounding box center [651, 221] width 204 height 33
click at [922, 214] on span "Ajouter une liste" at bounding box center [914, 222] width 94 height 16
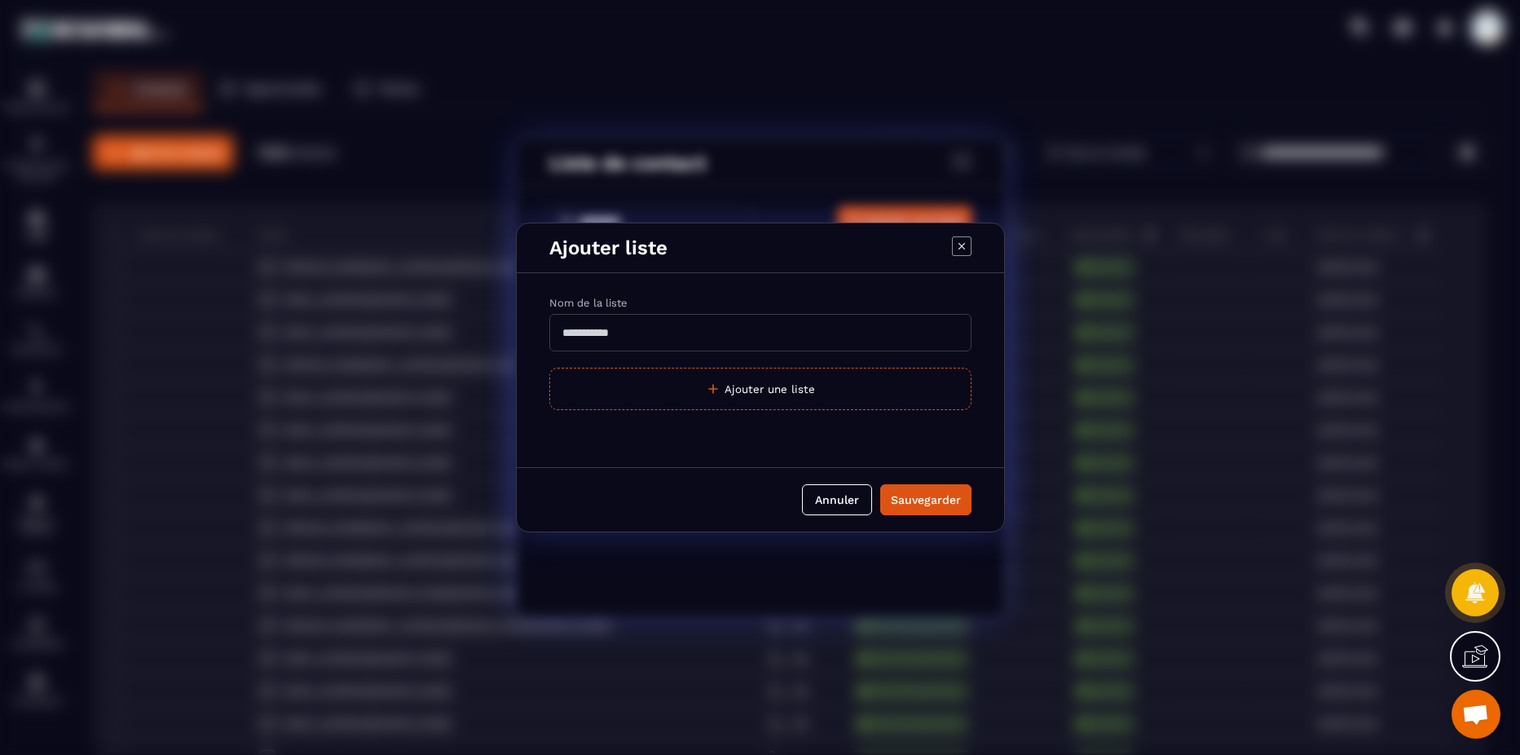
click at [642, 334] on input "Modal window" at bounding box center [760, 332] width 422 height 37
type input "**********"
click at [944, 501] on div "Sauvegarder" at bounding box center [926, 499] width 70 height 16
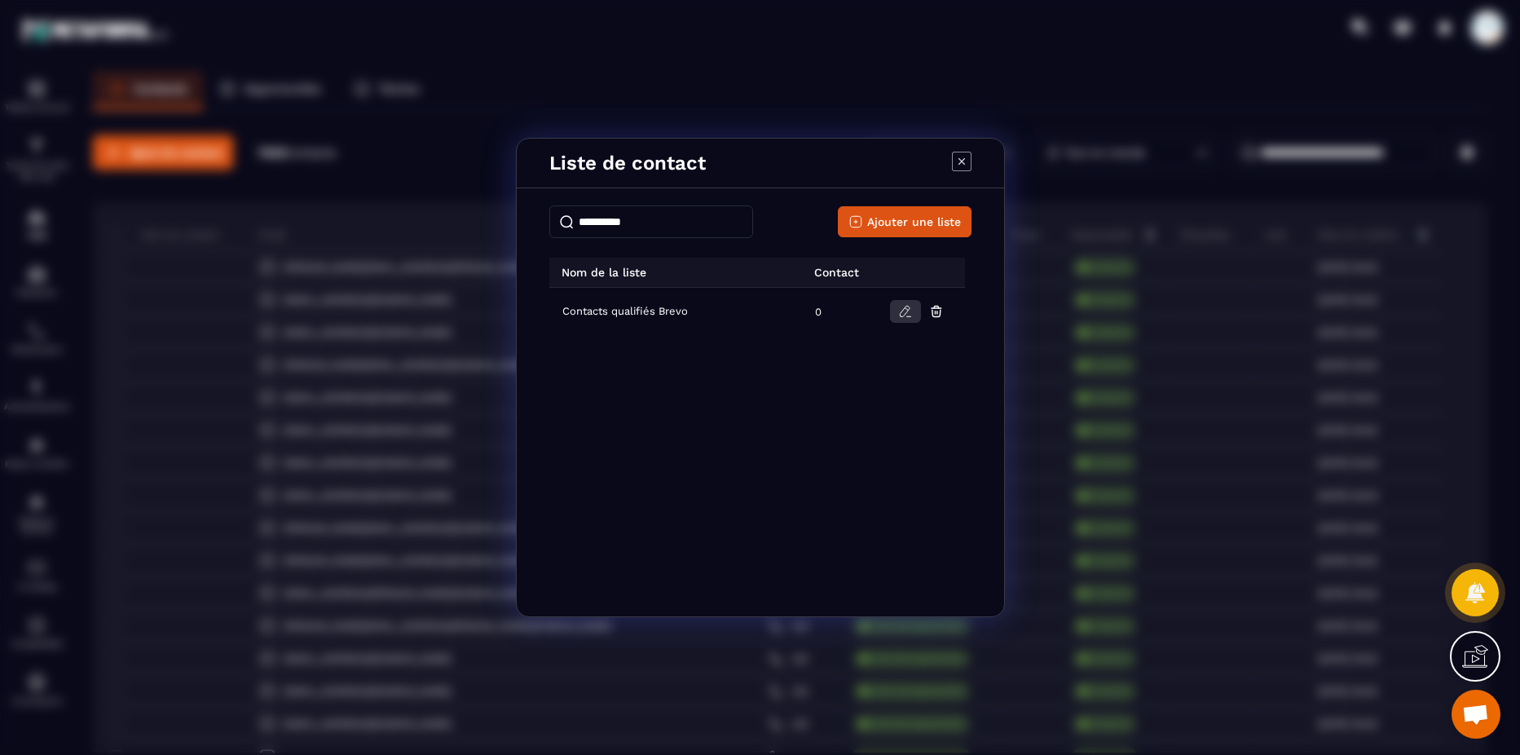
click at [902, 308] on icon "Modal window" at bounding box center [905, 311] width 15 height 15
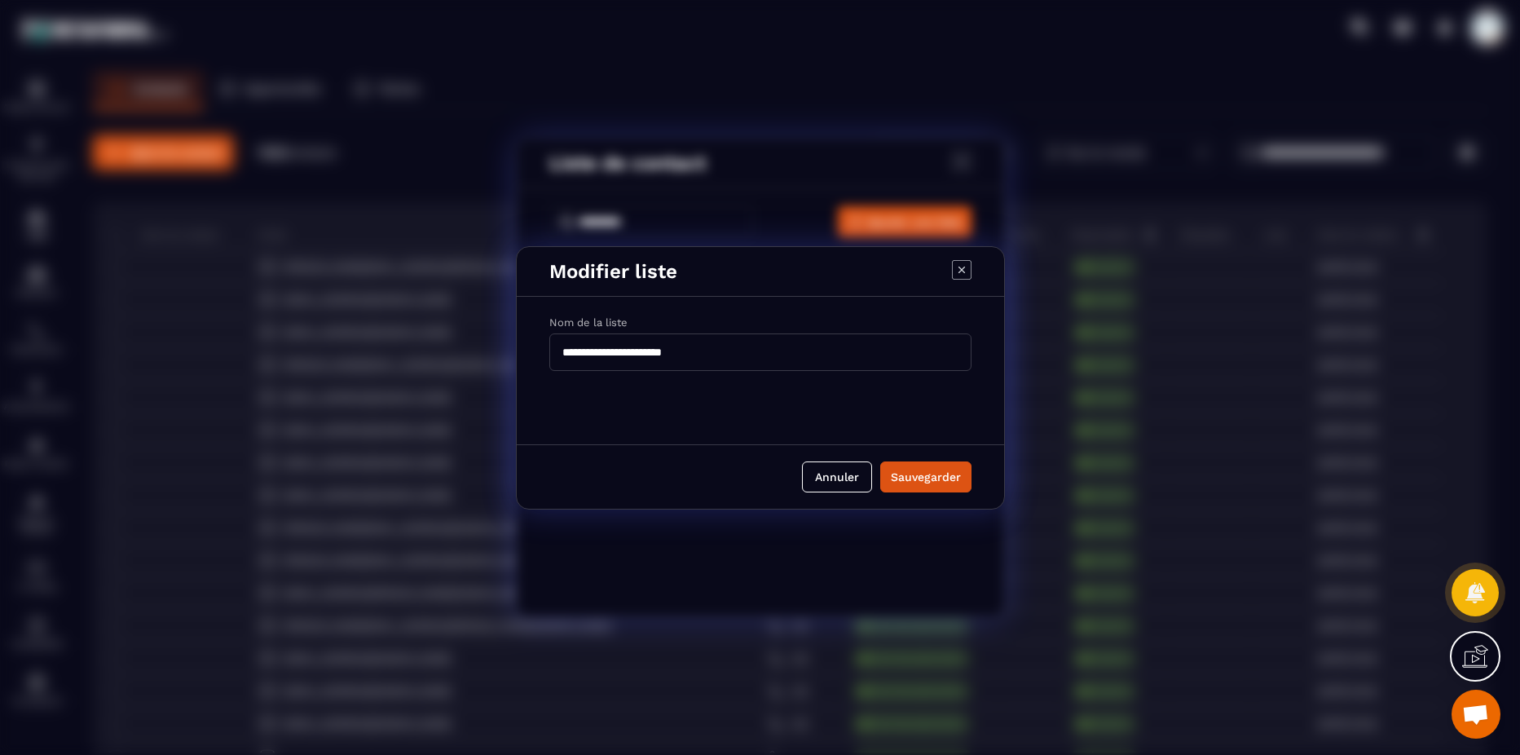
click at [968, 251] on div "Modifier liste" at bounding box center [760, 272] width 487 height 50
click at [962, 265] on icon "Modal window" at bounding box center [962, 270] width 20 height 20
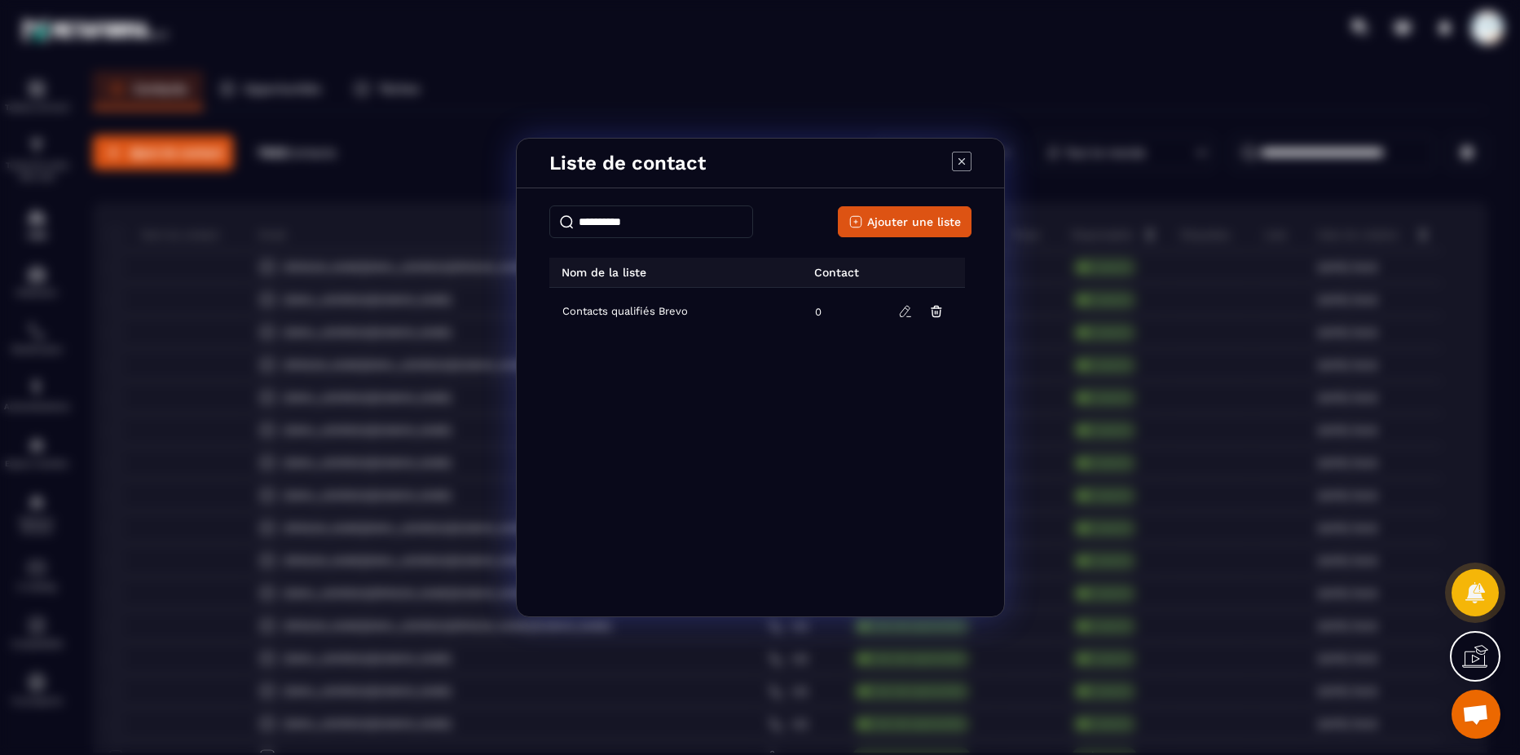
click at [958, 159] on icon "Modal window" at bounding box center [961, 161] width 7 height 7
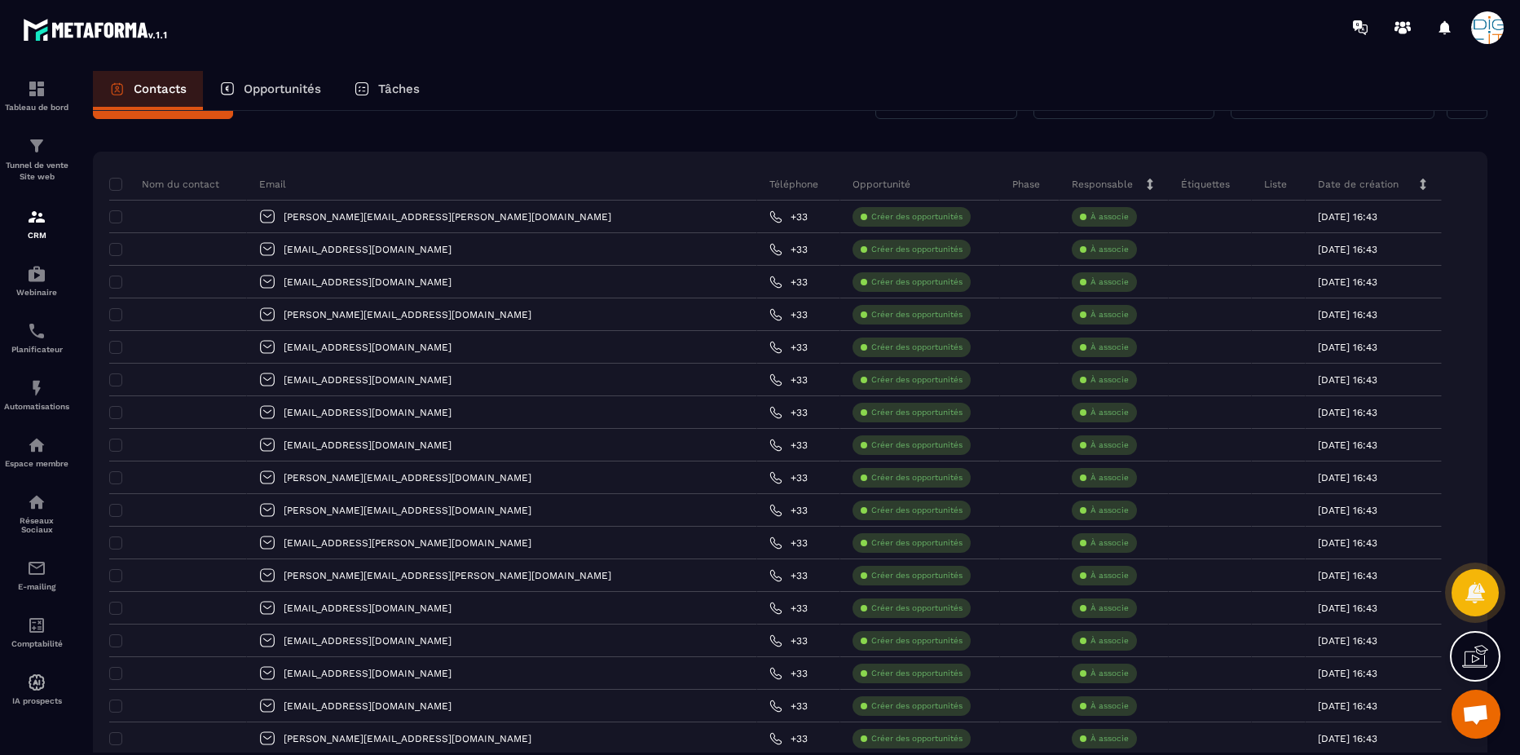
scroll to position [0, 0]
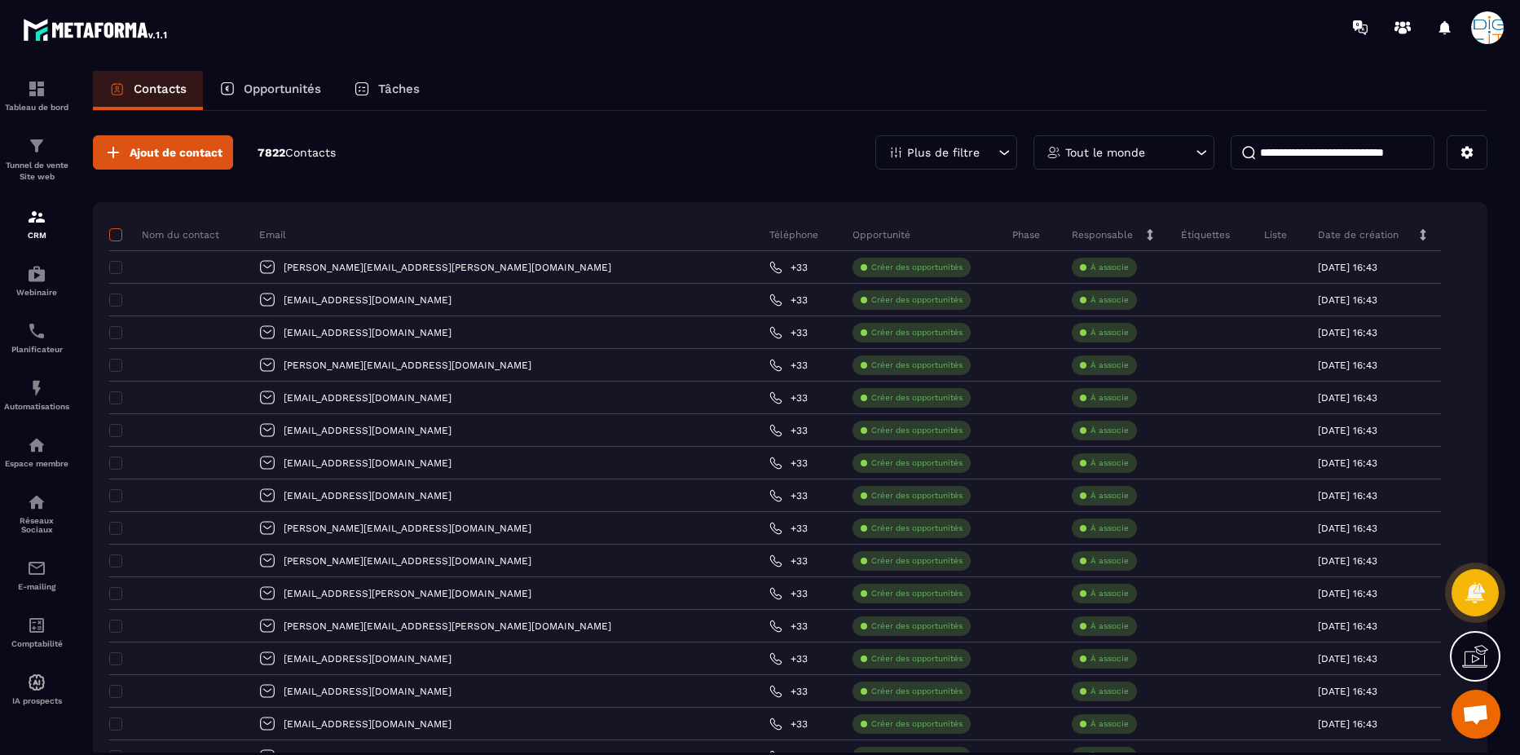
click at [113, 234] on span at bounding box center [115, 234] width 13 height 13
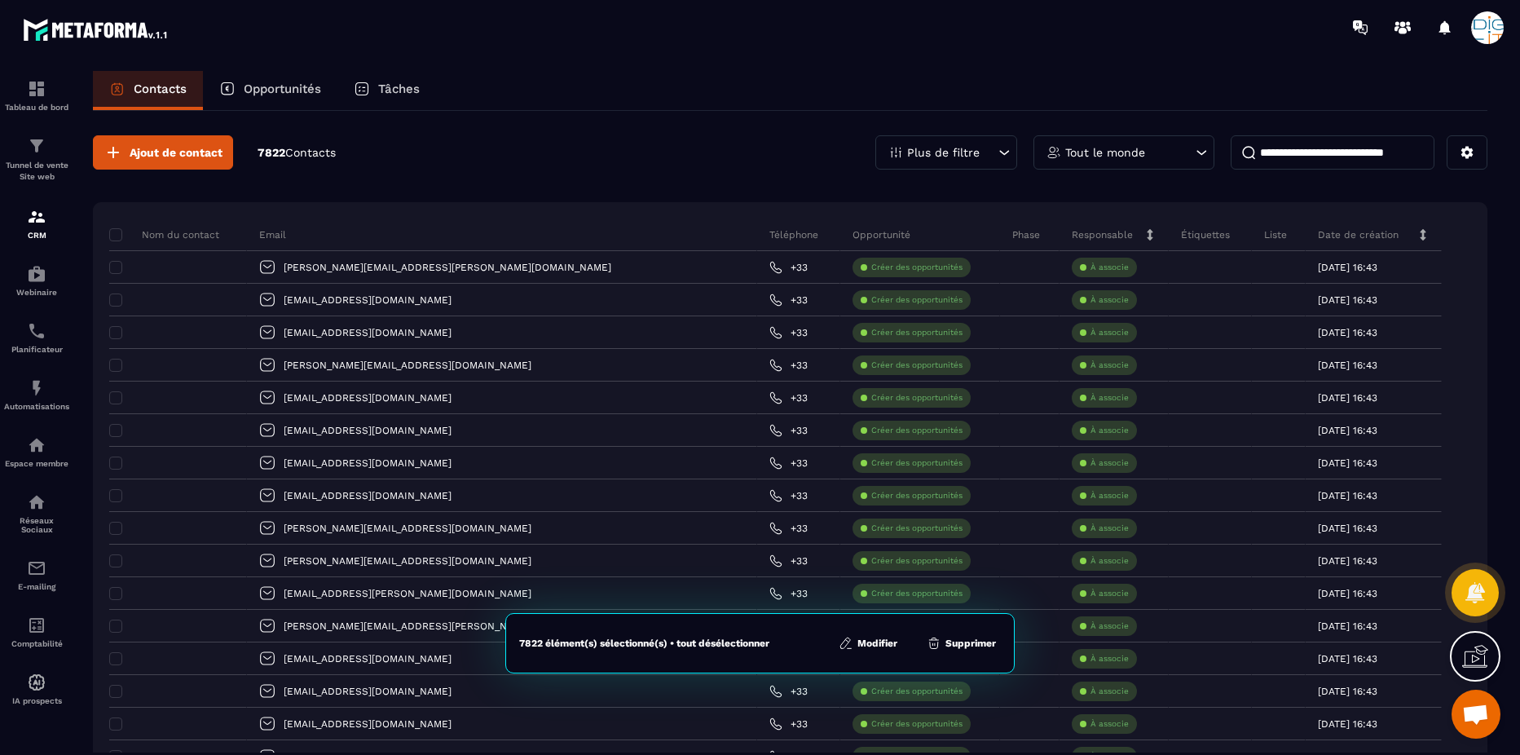
click at [870, 578] on button "Modifier" at bounding box center [868, 643] width 68 height 16
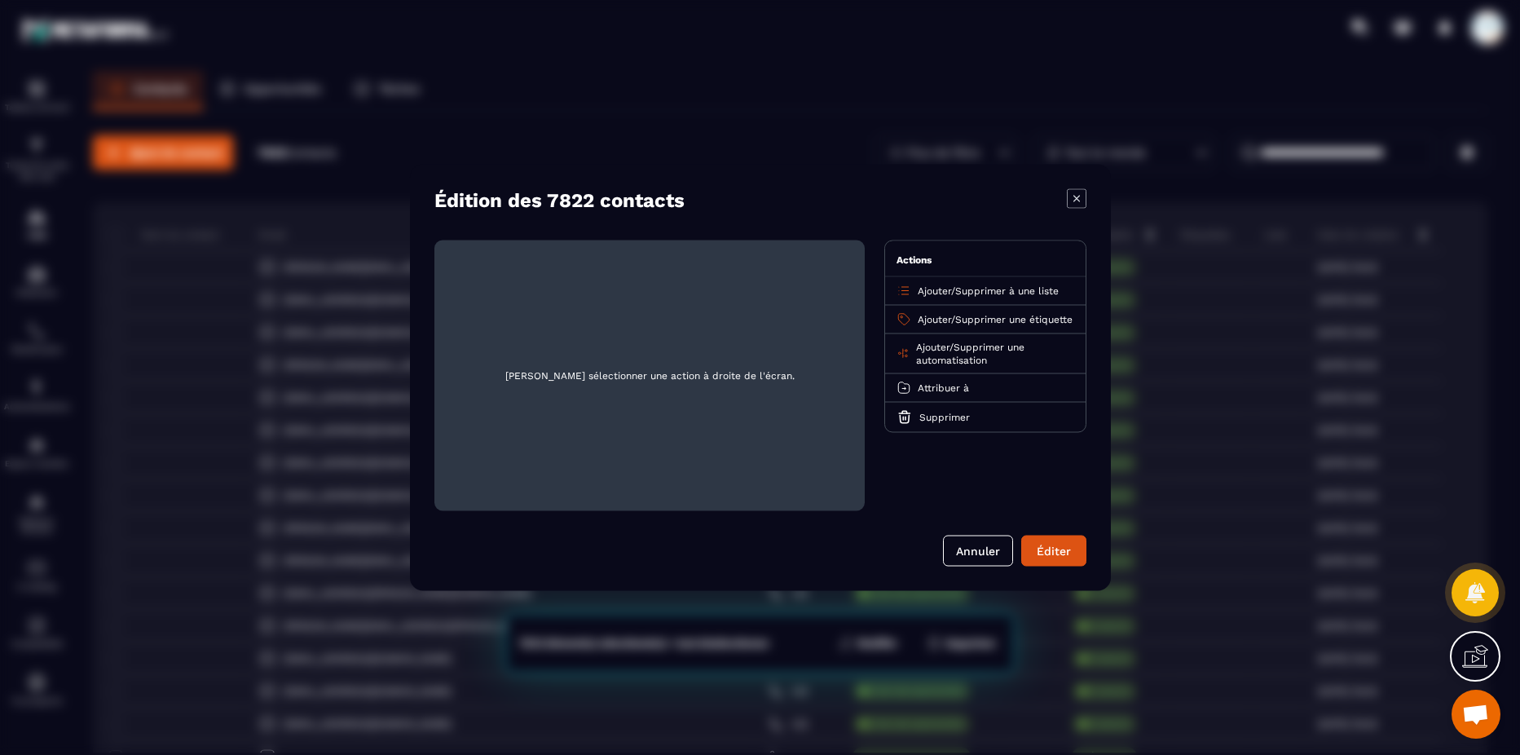
click at [963, 287] on span "Supprimer à une liste" at bounding box center [1007, 290] width 104 height 11
click at [982, 353] on p "Contacts qualifiés Brevo" at bounding box center [985, 354] width 143 height 16
click at [1057, 547] on button "Éditer" at bounding box center [1053, 550] width 65 height 31
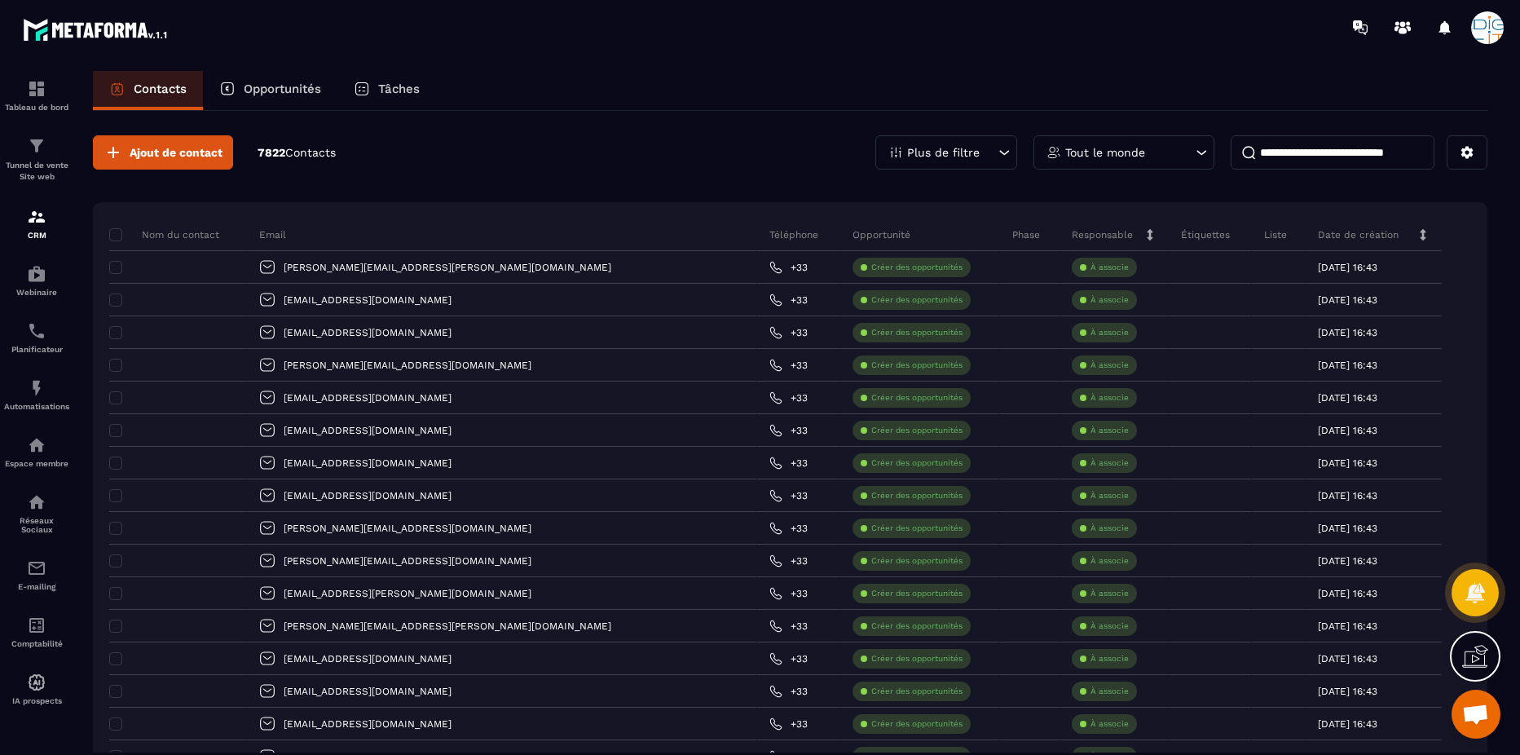
click at [149, 92] on p "Contacts" at bounding box center [160, 89] width 53 height 15
click at [1139, 151] on p "Tout le monde" at bounding box center [1105, 152] width 80 height 11
click at [1194, 148] on button at bounding box center [1467, 152] width 41 height 34
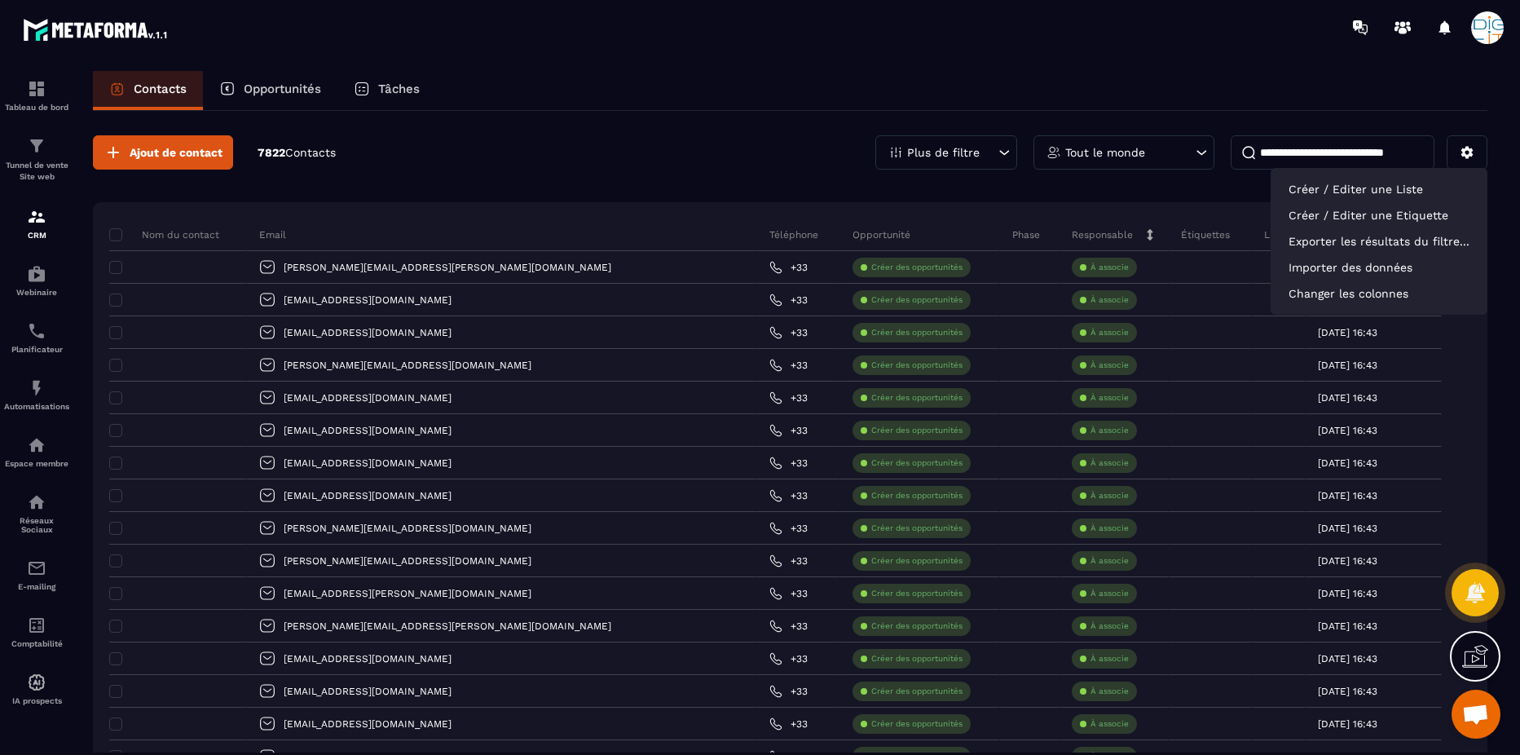
click at [967, 143] on div "Plus de filtre" at bounding box center [946, 152] width 142 height 34
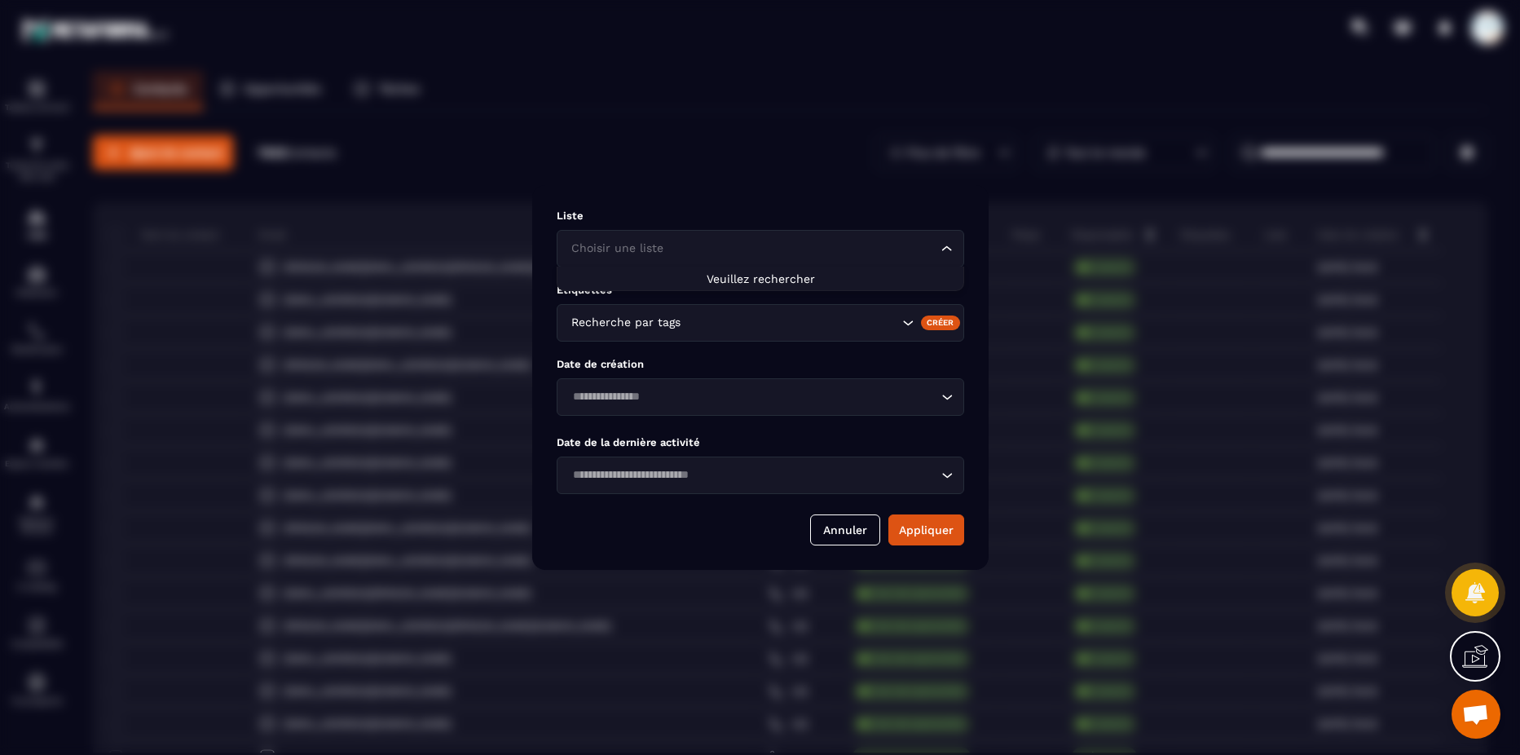
click at [739, 236] on div "Choisir une liste Loading..." at bounding box center [761, 248] width 408 height 37
click at [747, 170] on div "Modal window" at bounding box center [760, 377] width 1520 height 755
click at [852, 540] on button "Annuler" at bounding box center [845, 529] width 70 height 31
